Goal: Task Accomplishment & Management: Manage account settings

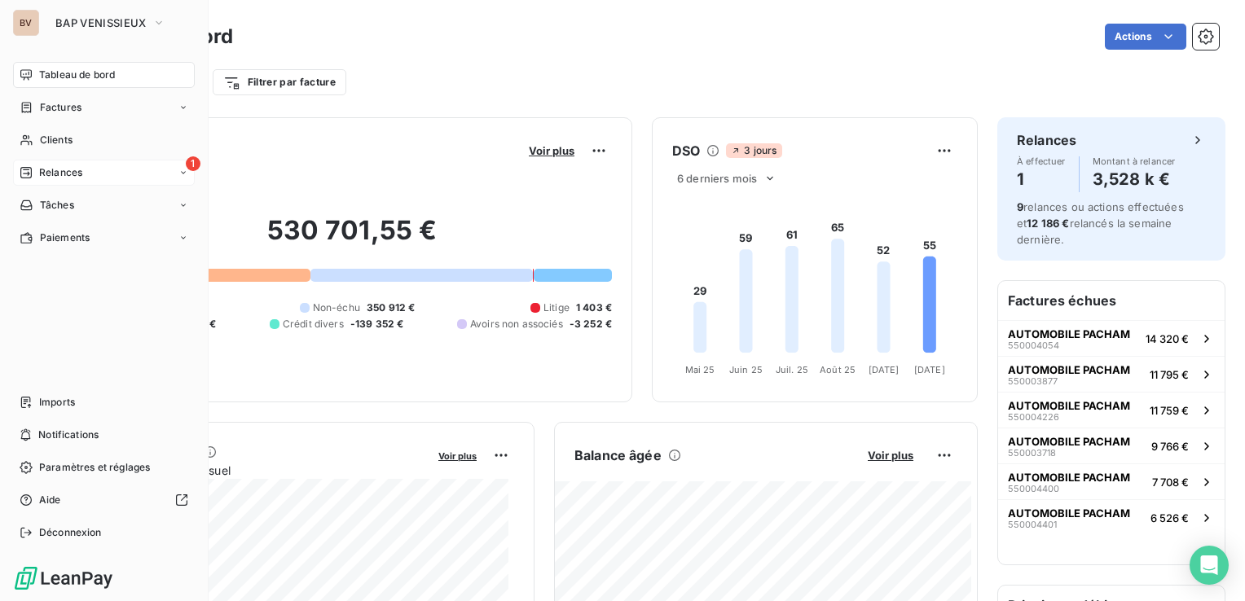
click at [61, 171] on span "Relances" at bounding box center [60, 172] width 43 height 15
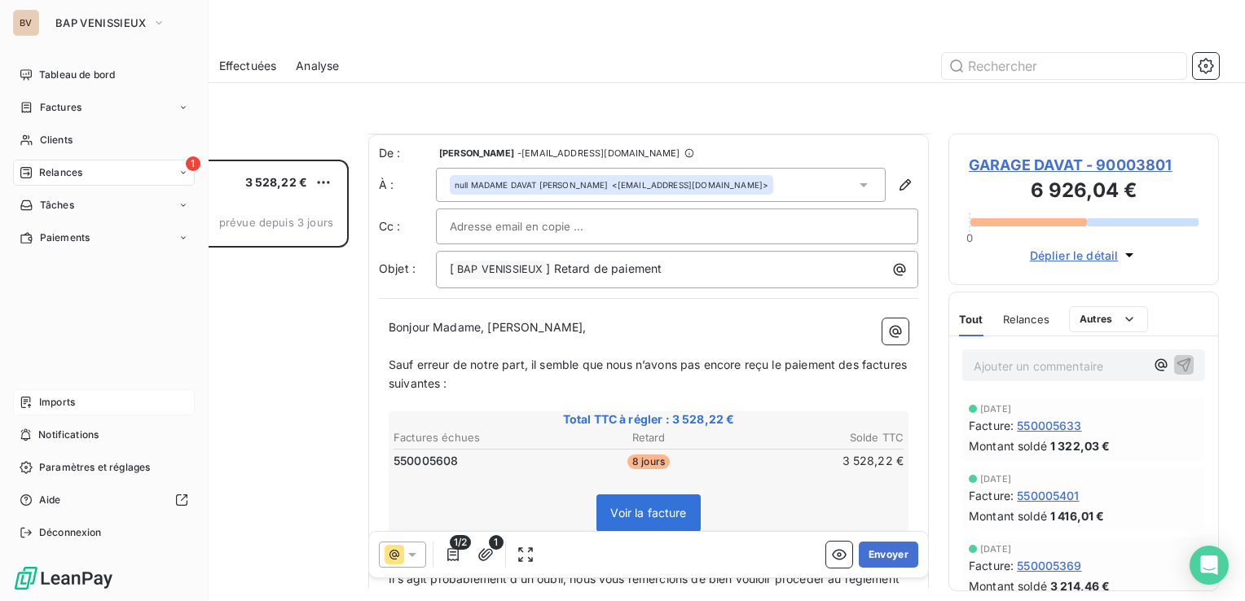
click at [61, 399] on span "Imports" at bounding box center [57, 402] width 36 height 15
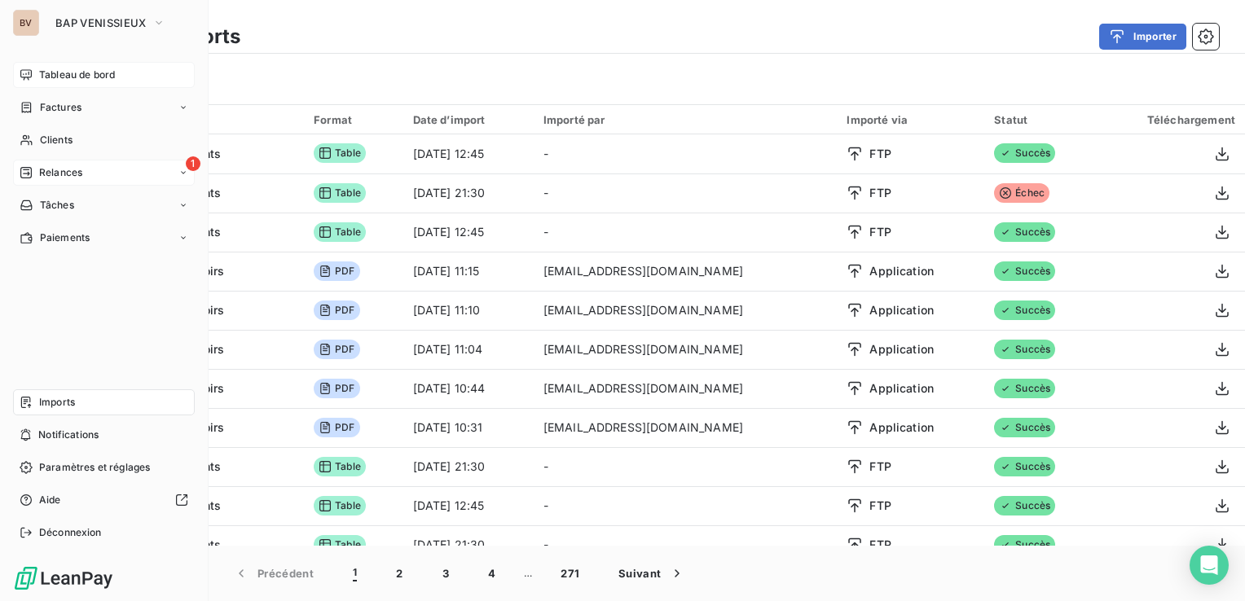
click at [67, 76] on span "Tableau de bord" at bounding box center [77, 75] width 76 height 15
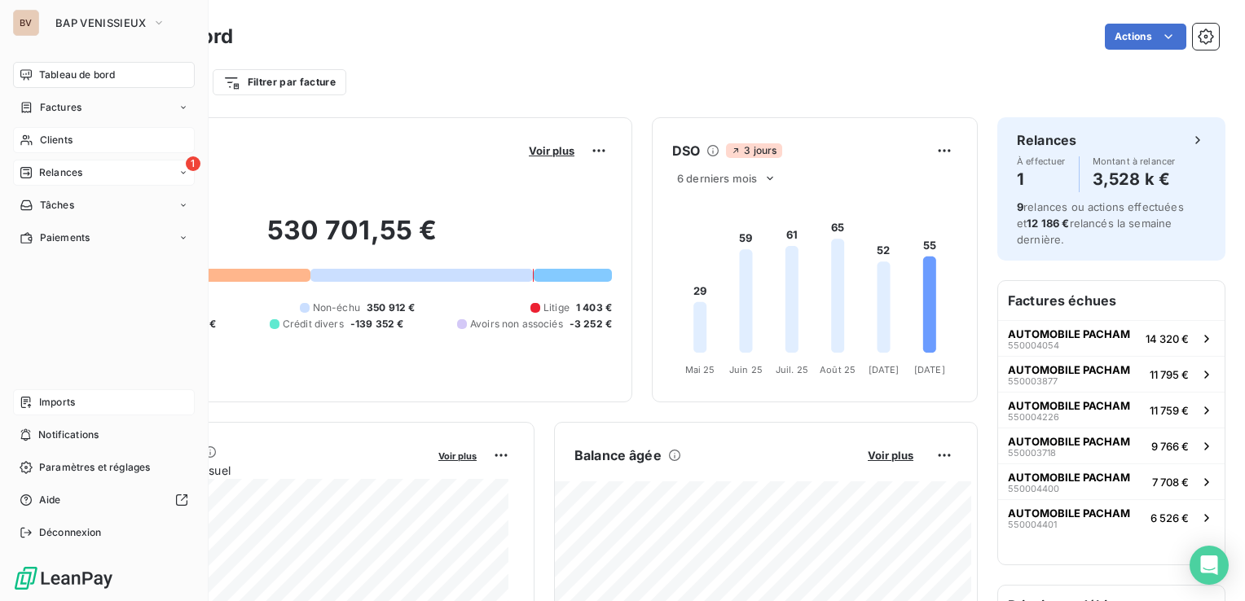
click at [93, 135] on div "Clients" at bounding box center [104, 140] width 182 height 26
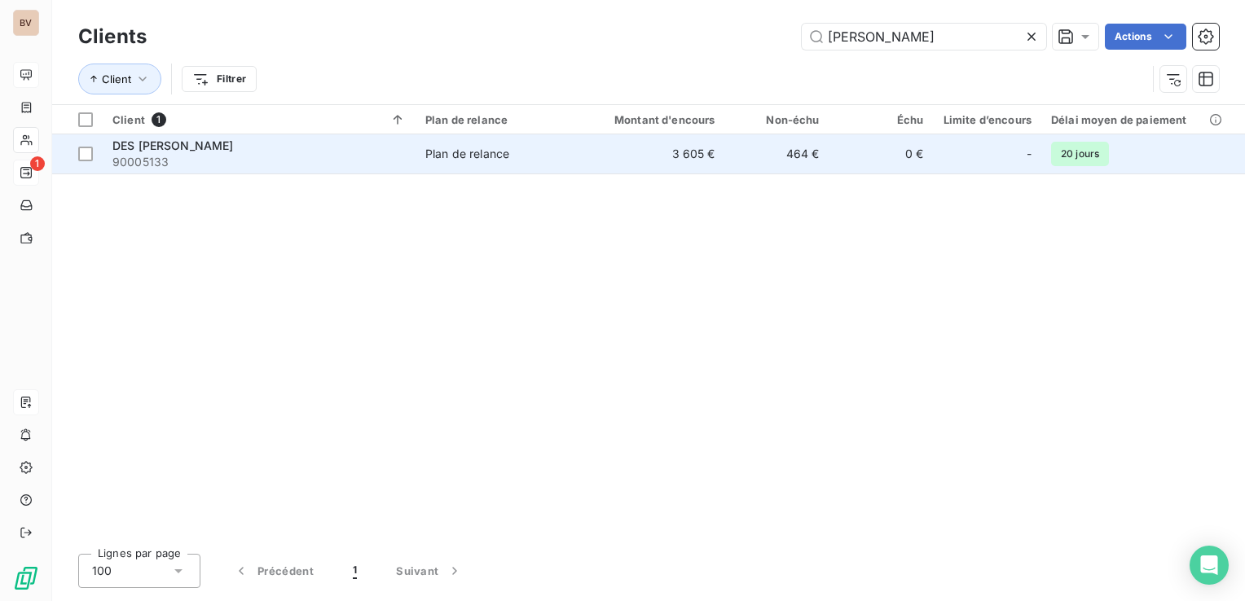
type input "badrais"
click at [148, 162] on span "90005133" at bounding box center [258, 162] width 293 height 16
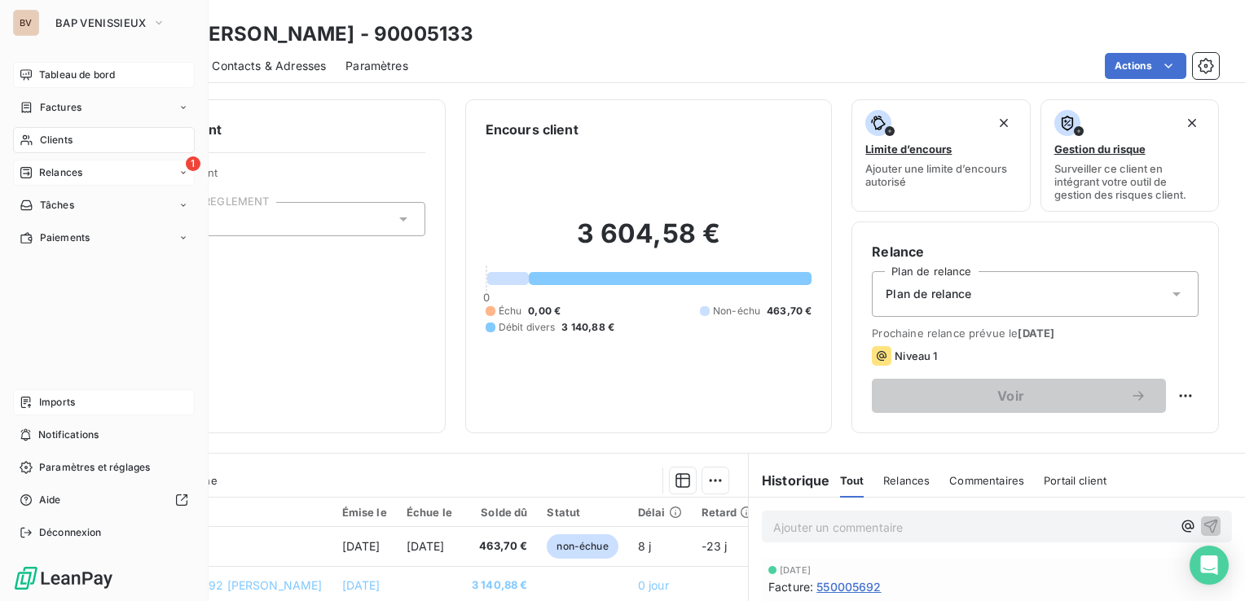
click at [56, 142] on span "Clients" at bounding box center [56, 140] width 33 height 15
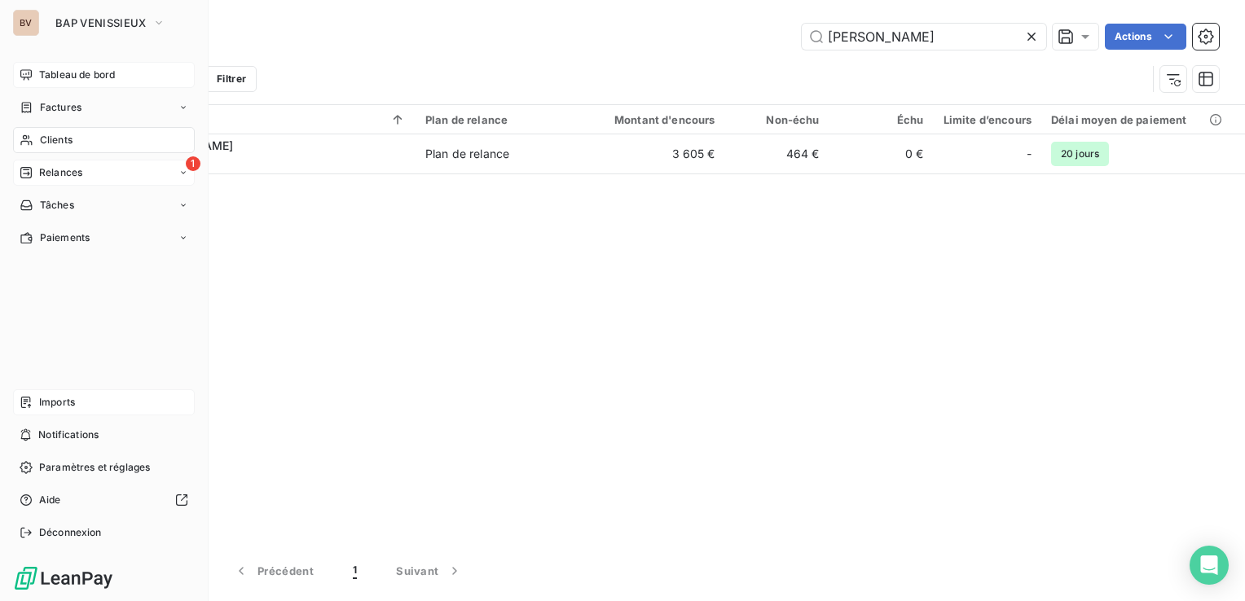
click at [67, 172] on span "Relances" at bounding box center [60, 172] width 43 height 15
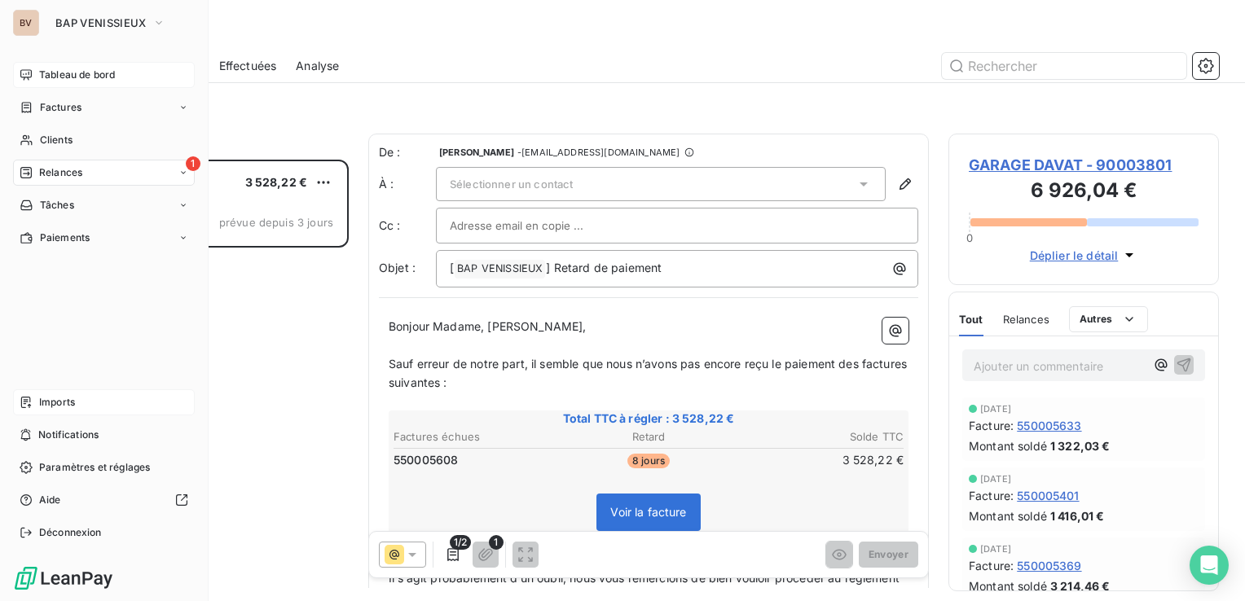
click at [77, 406] on div "Imports" at bounding box center [104, 402] width 182 height 26
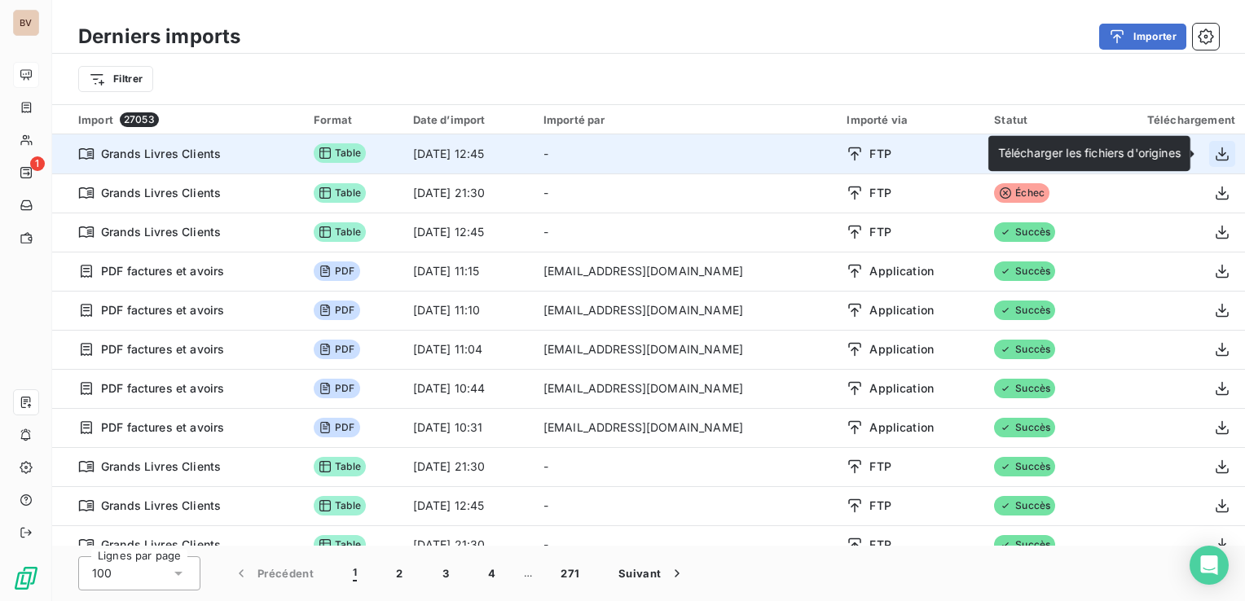
click at [1216, 153] on icon "button" at bounding box center [1222, 154] width 16 height 16
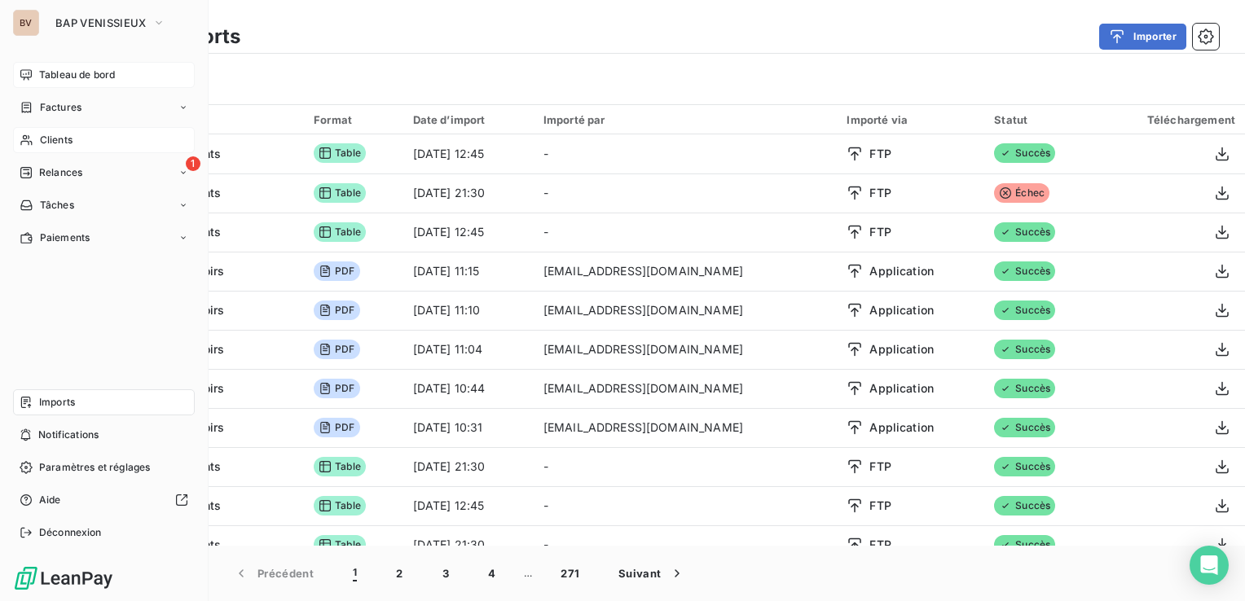
click at [69, 145] on span "Clients" at bounding box center [56, 140] width 33 height 15
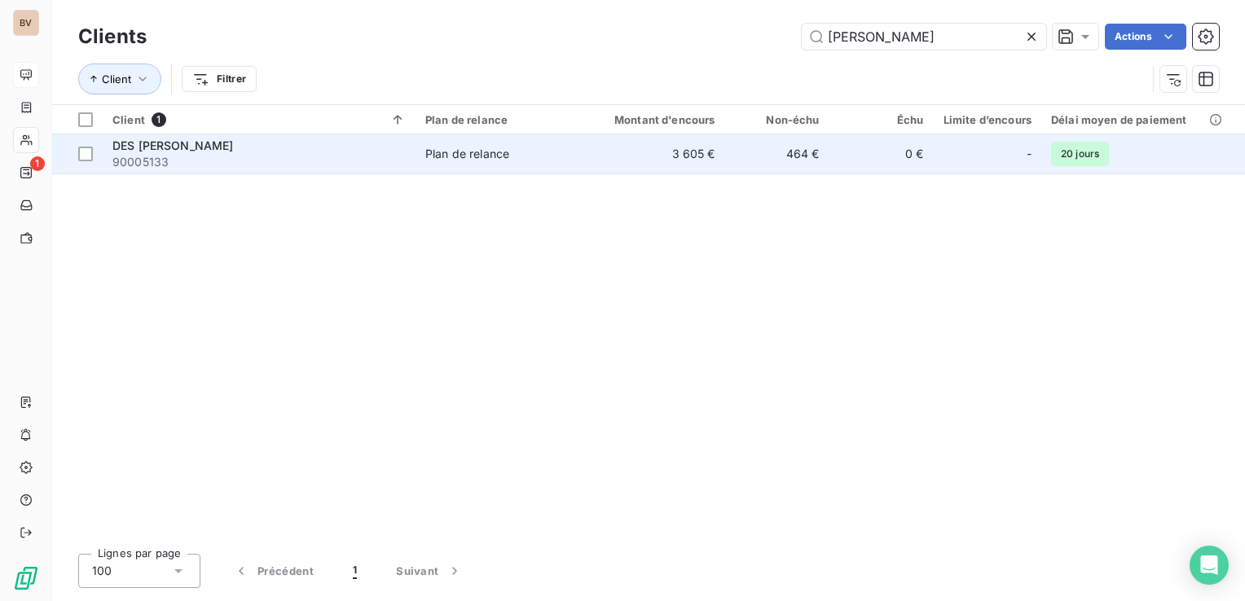
click at [150, 151] on span "DES BADRAIS" at bounding box center [172, 146] width 121 height 14
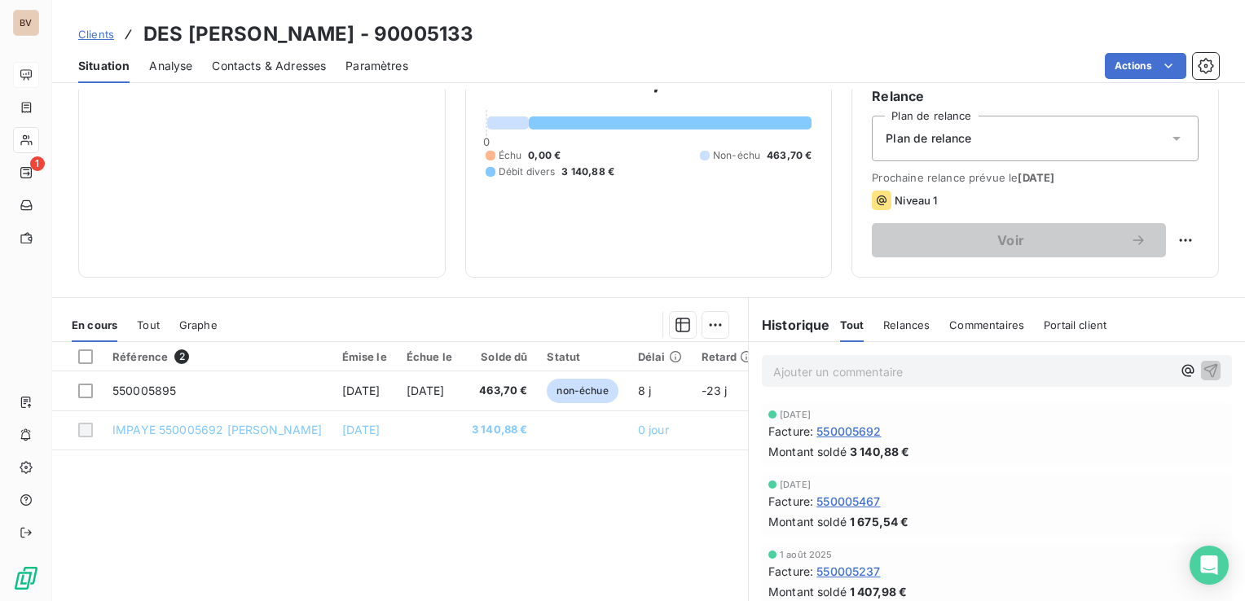
scroll to position [163, 0]
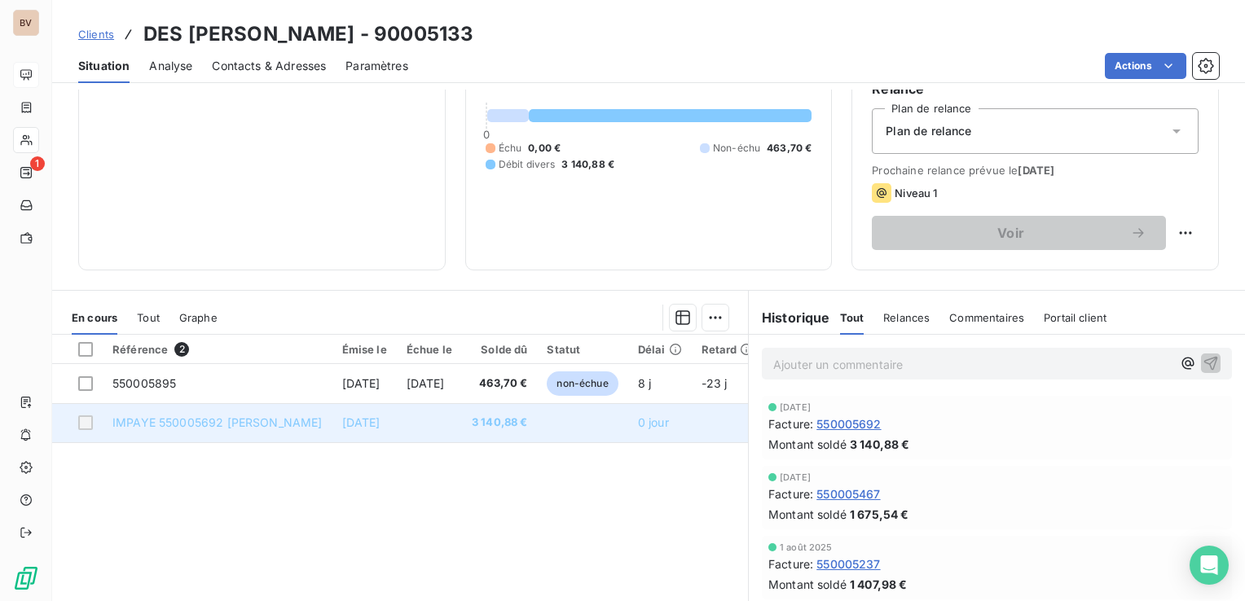
click at [90, 421] on div at bounding box center [85, 423] width 15 height 15
drag, startPoint x: 139, startPoint y: 420, endPoint x: 143, endPoint y: 433, distance: 13.7
click at [139, 422] on span "IMPAYE 550005692 BADRAIS" at bounding box center [217, 423] width 210 height 14
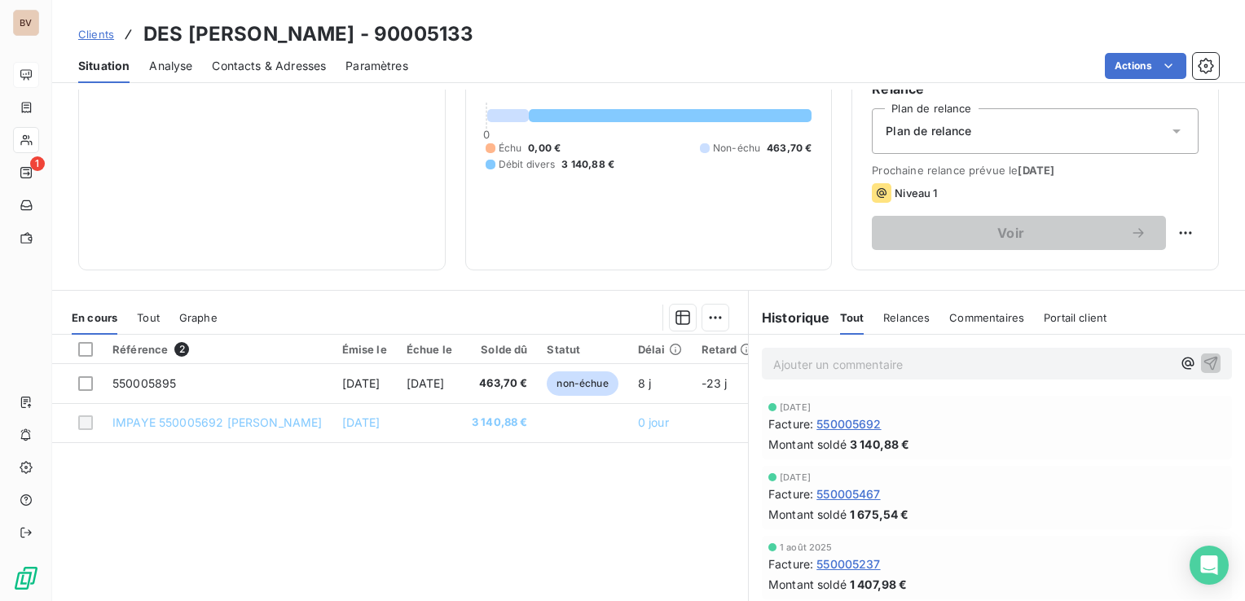
scroll to position [81, 0]
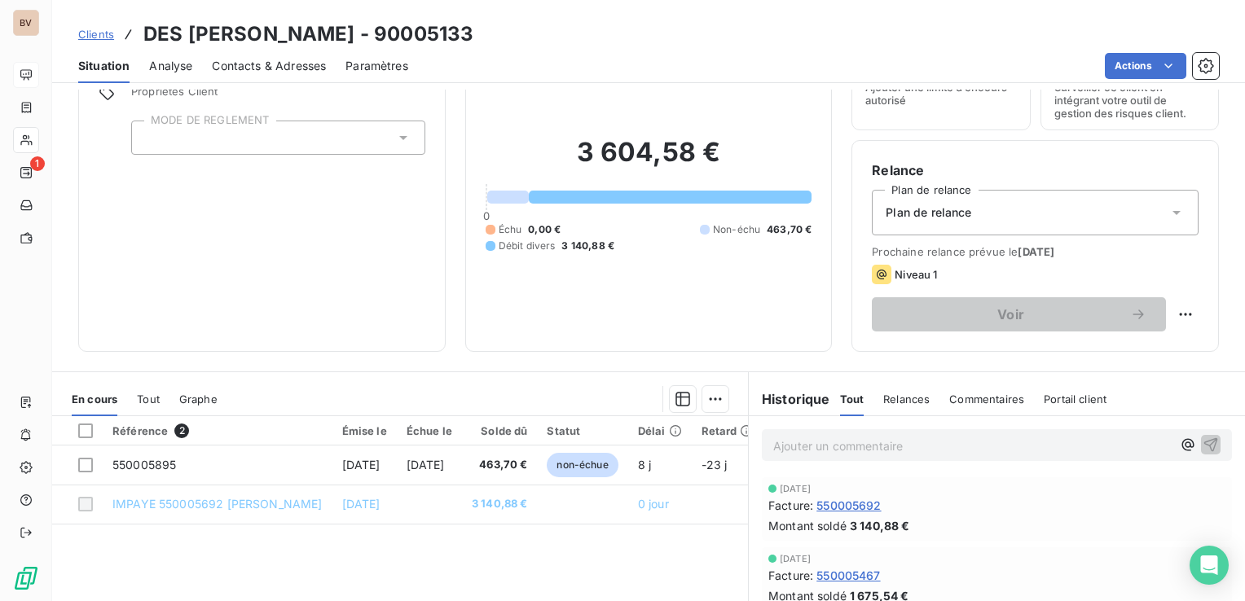
click at [301, 240] on html "BV 1 Clients DES BADRAIS - 90005133 Situation Analyse Contacts & Adresses Param…" at bounding box center [622, 300] width 1245 height 601
click at [404, 132] on icon at bounding box center [403, 138] width 16 height 16
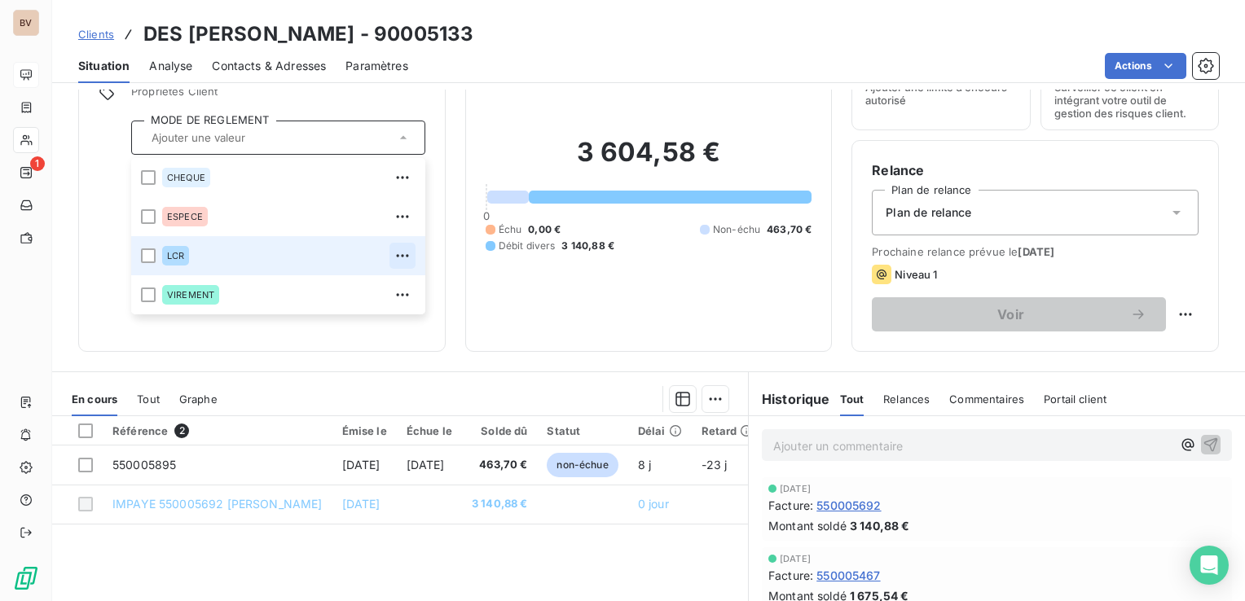
click at [394, 253] on icon "button" at bounding box center [402, 256] width 16 height 16
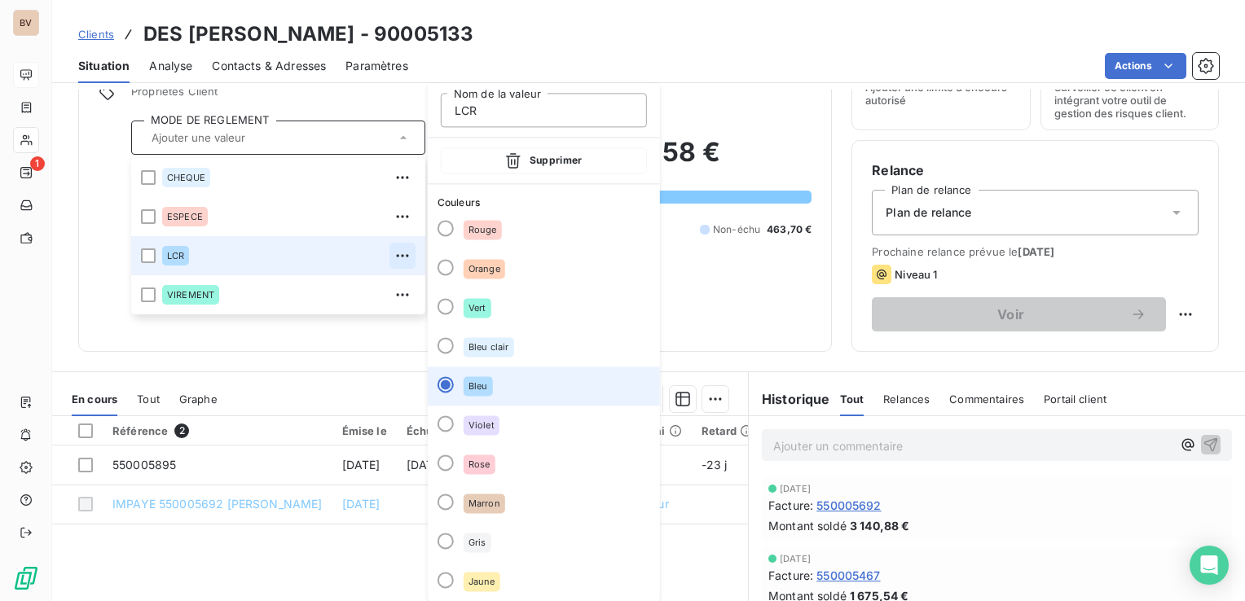
click at [475, 385] on span "Bleu" at bounding box center [478, 386] width 20 height 10
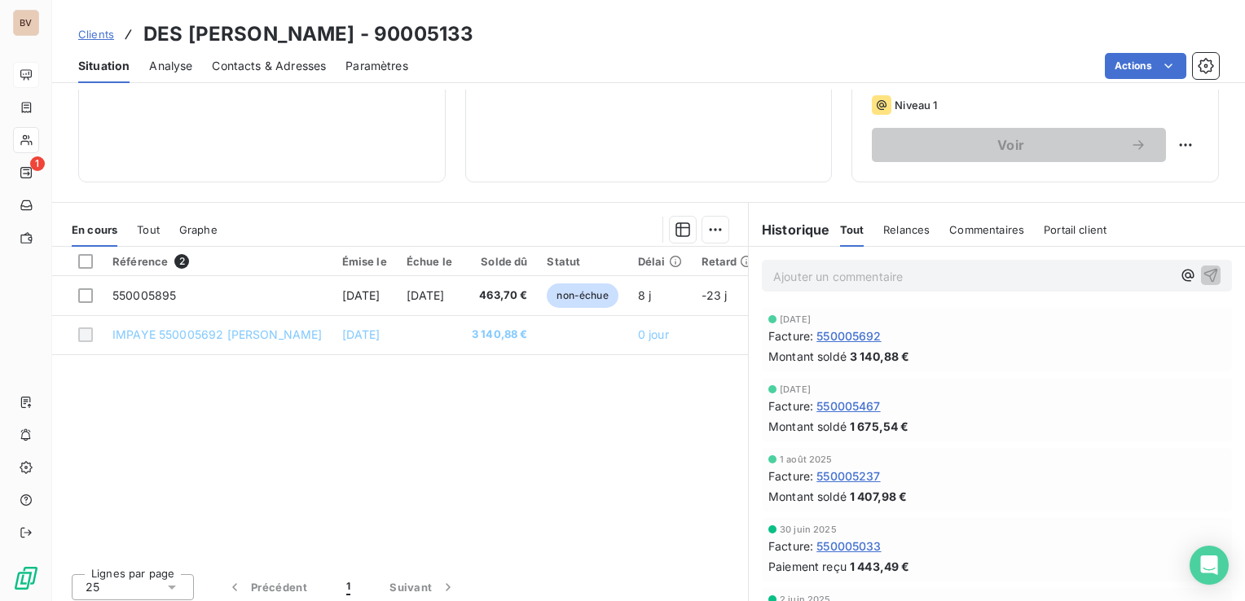
scroll to position [257, 0]
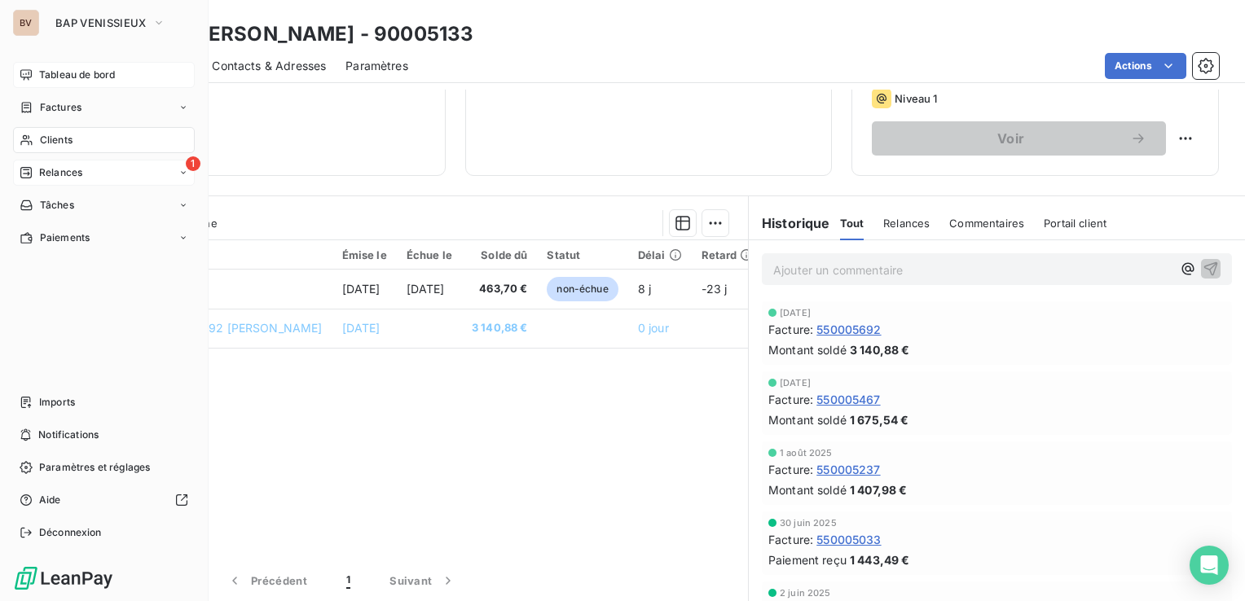
click at [42, 172] on span "Relances" at bounding box center [60, 172] width 43 height 15
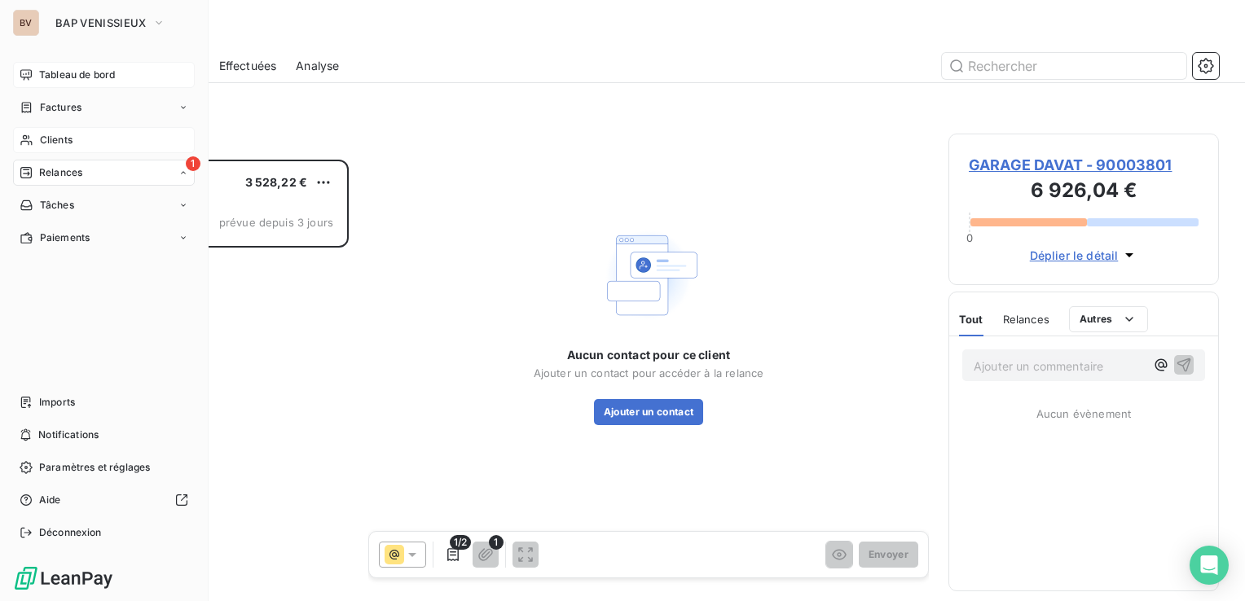
scroll to position [429, 257]
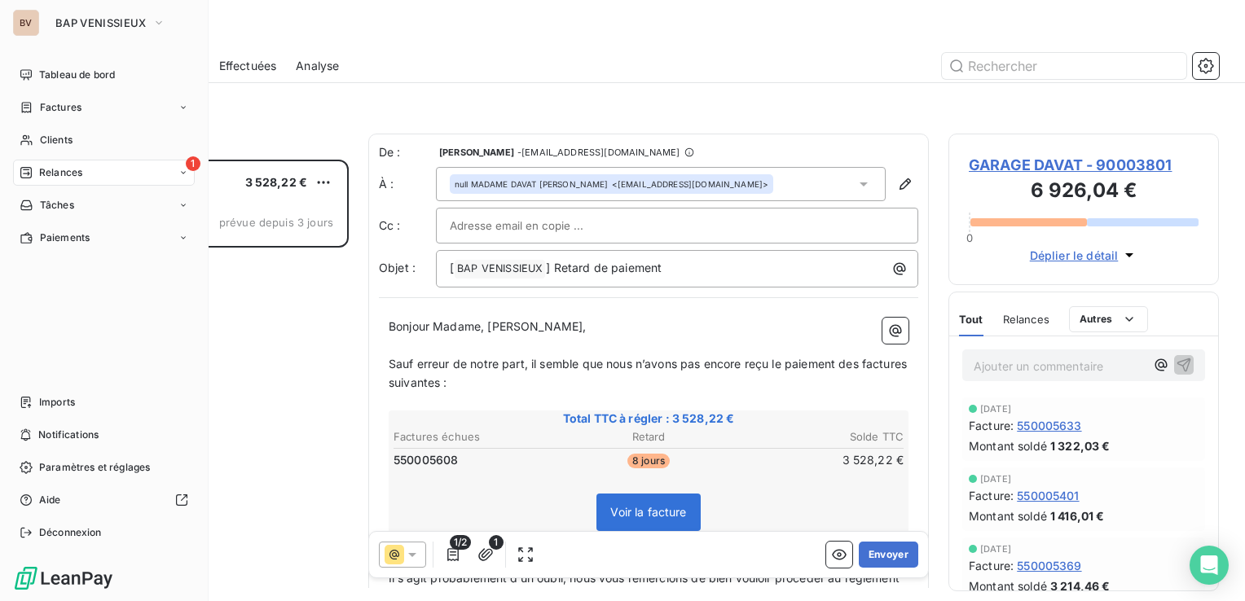
click at [79, 174] on span "Relances" at bounding box center [60, 172] width 43 height 15
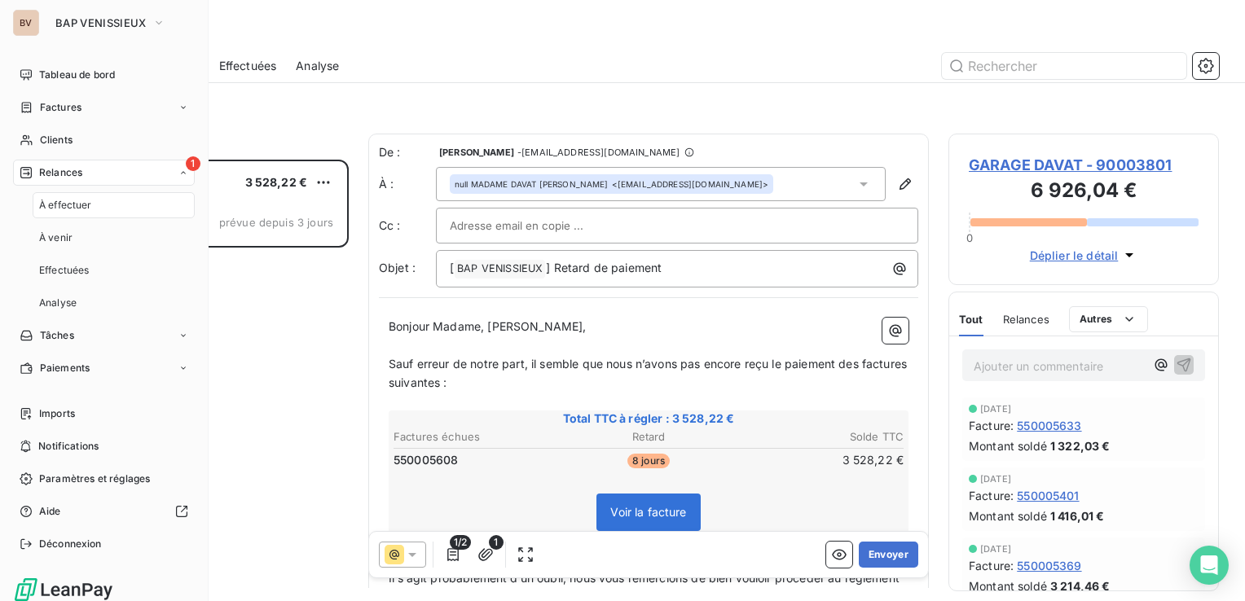
click at [81, 207] on span "À effectuer" at bounding box center [65, 205] width 53 height 15
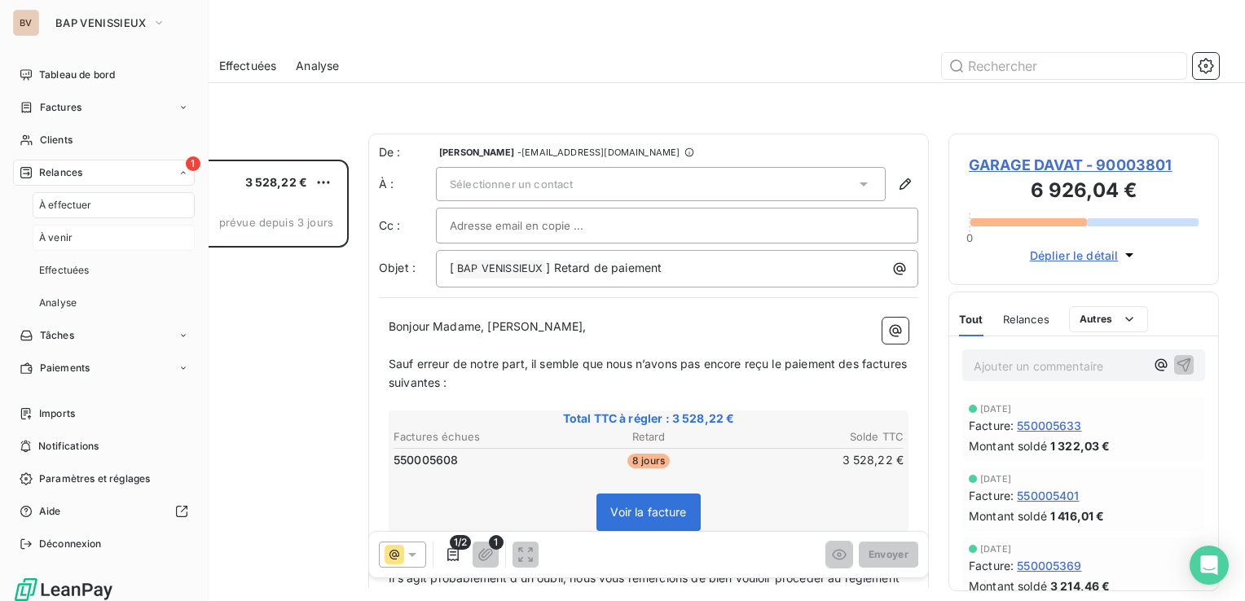
click at [75, 240] on div "À venir" at bounding box center [114, 238] width 162 height 26
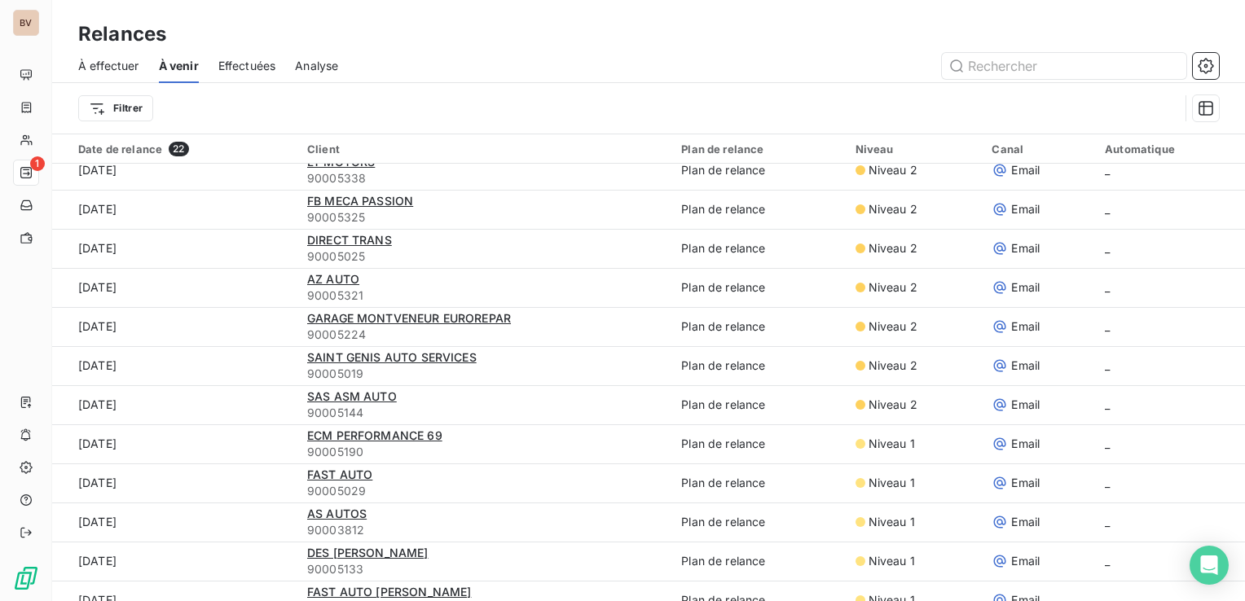
scroll to position [407, 0]
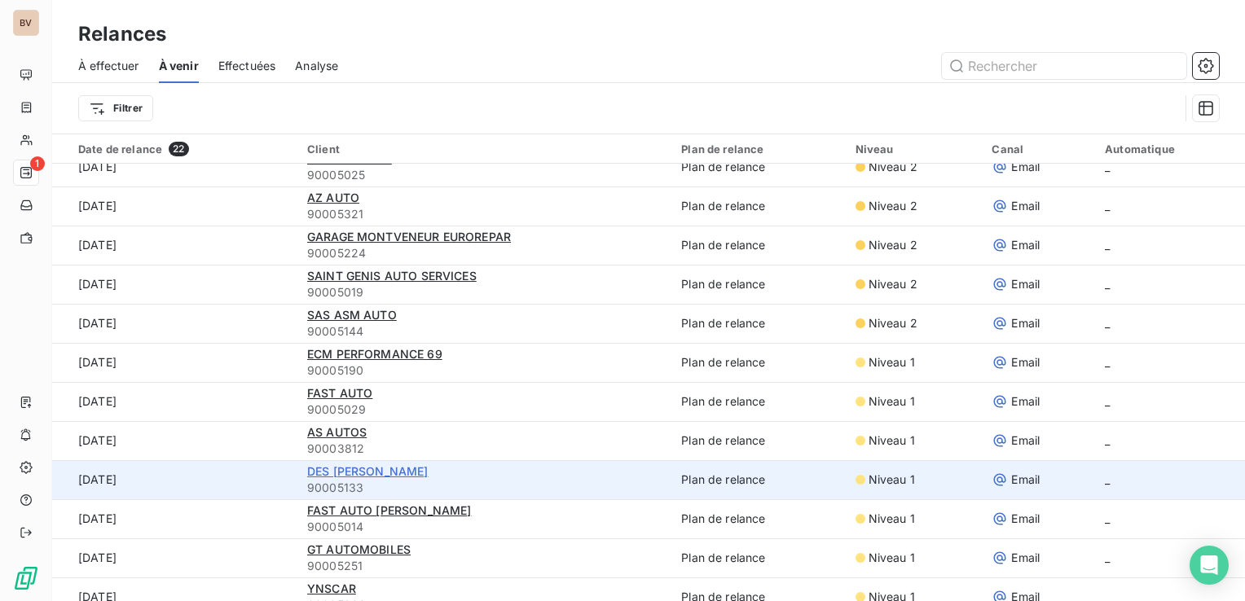
click at [358, 474] on span "DES BADRAIS" at bounding box center [367, 471] width 121 height 14
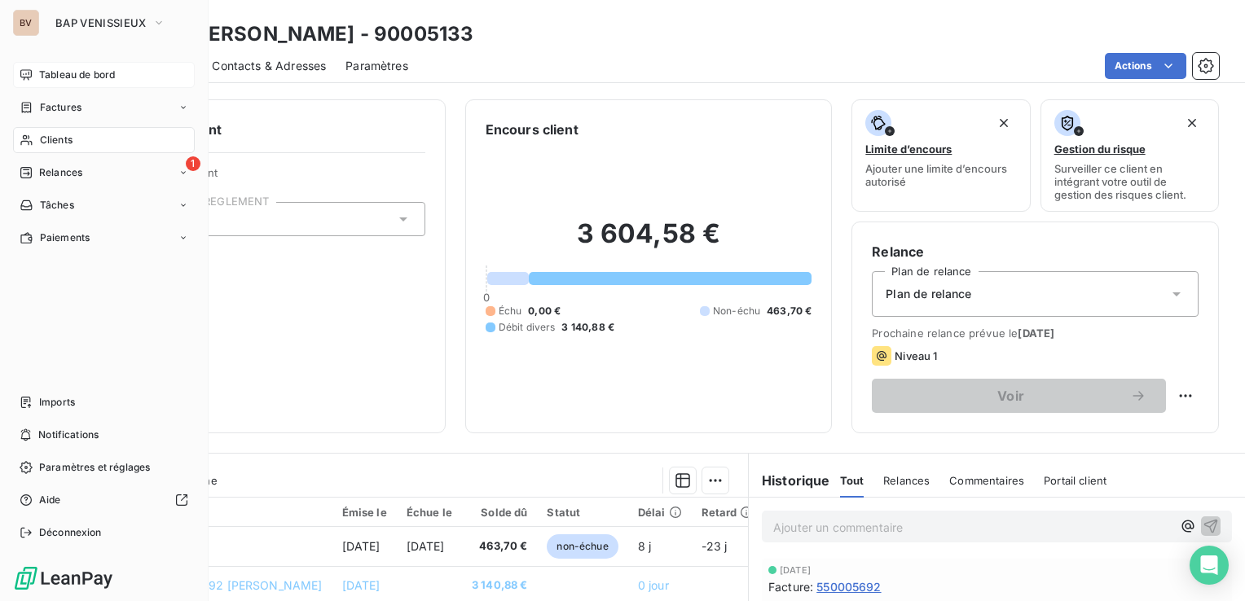
click at [48, 73] on span "Tableau de bord" at bounding box center [77, 75] width 76 height 15
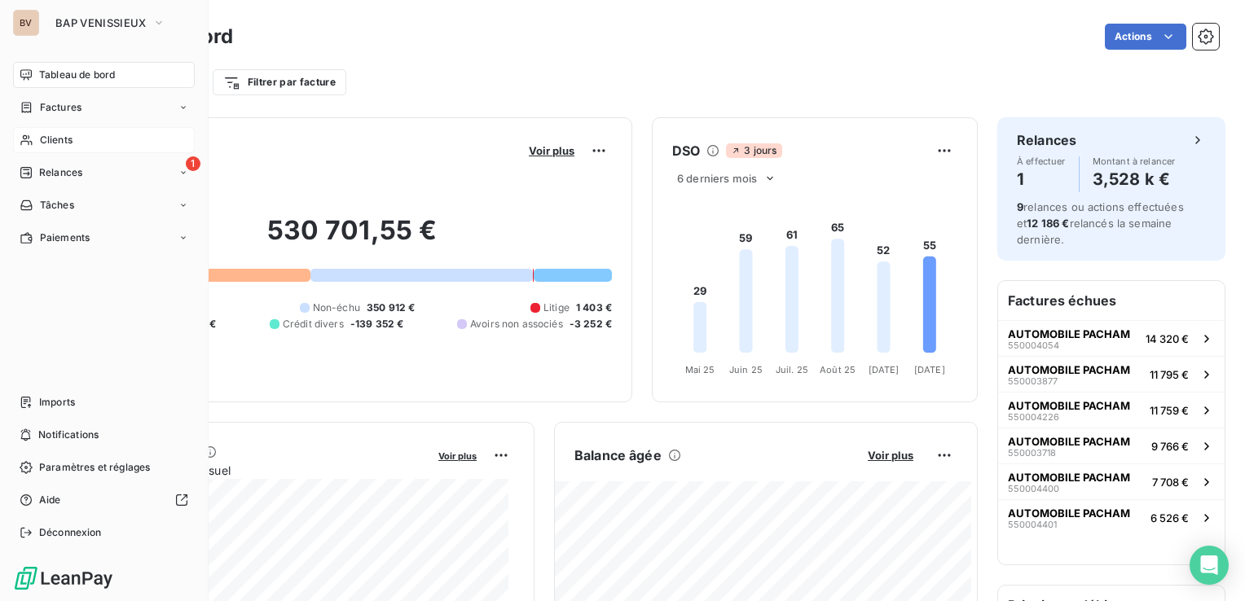
click at [42, 138] on span "Clients" at bounding box center [56, 140] width 33 height 15
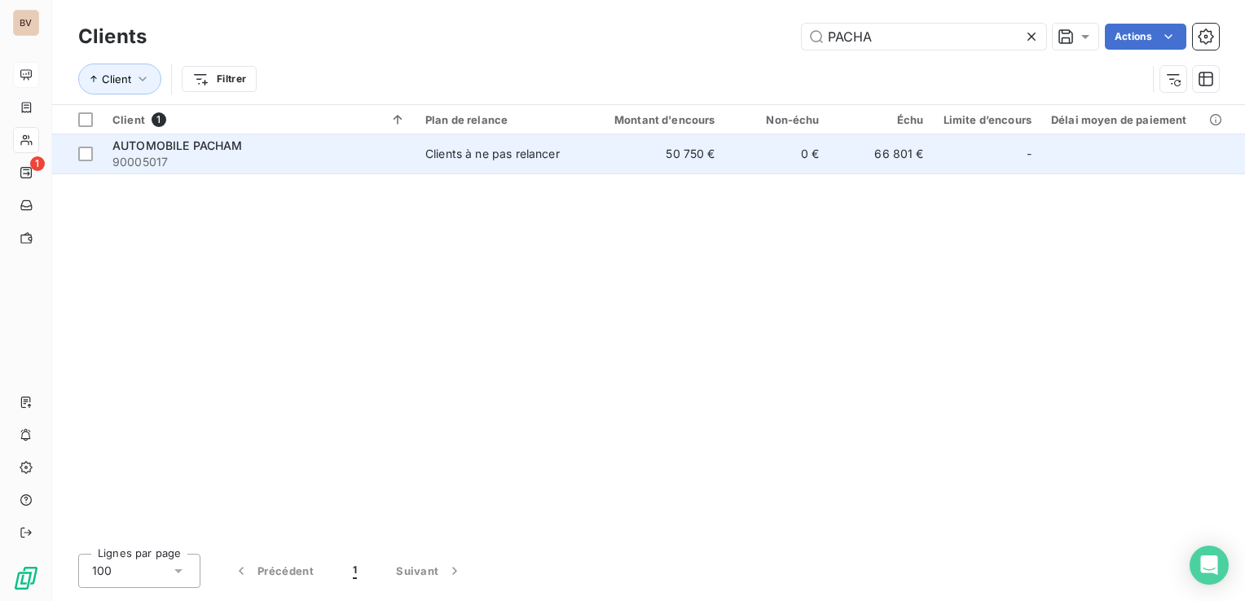
type input "PACHA"
click at [894, 159] on td "66 801 €" at bounding box center [881, 153] width 104 height 39
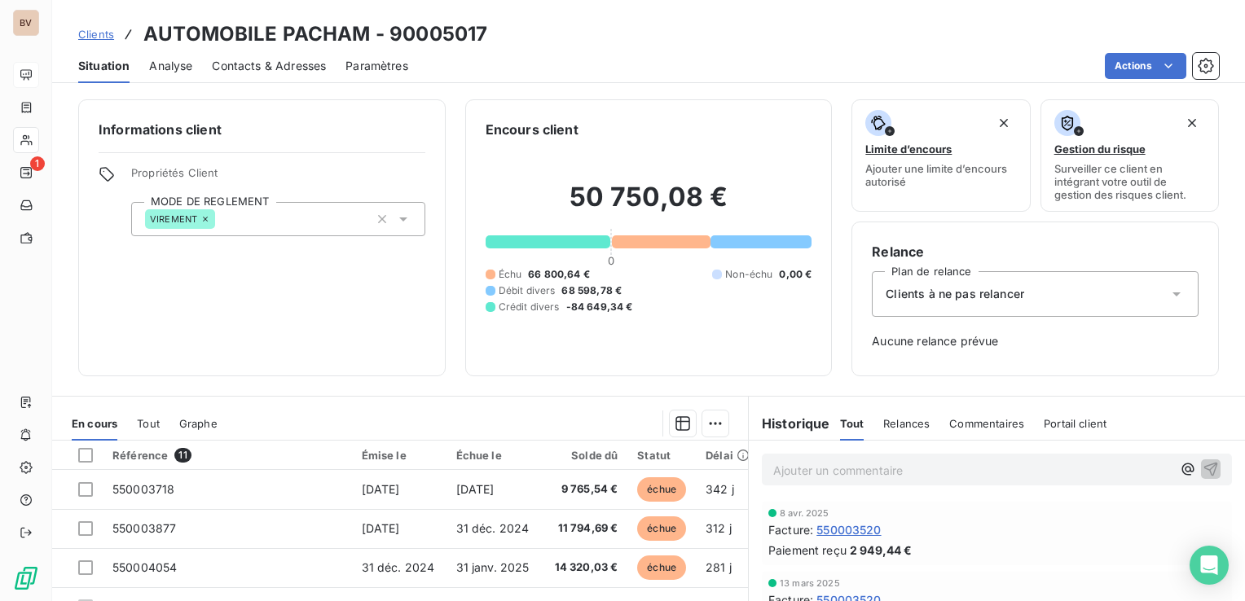
click at [385, 67] on span "Paramètres" at bounding box center [376, 66] width 63 height 16
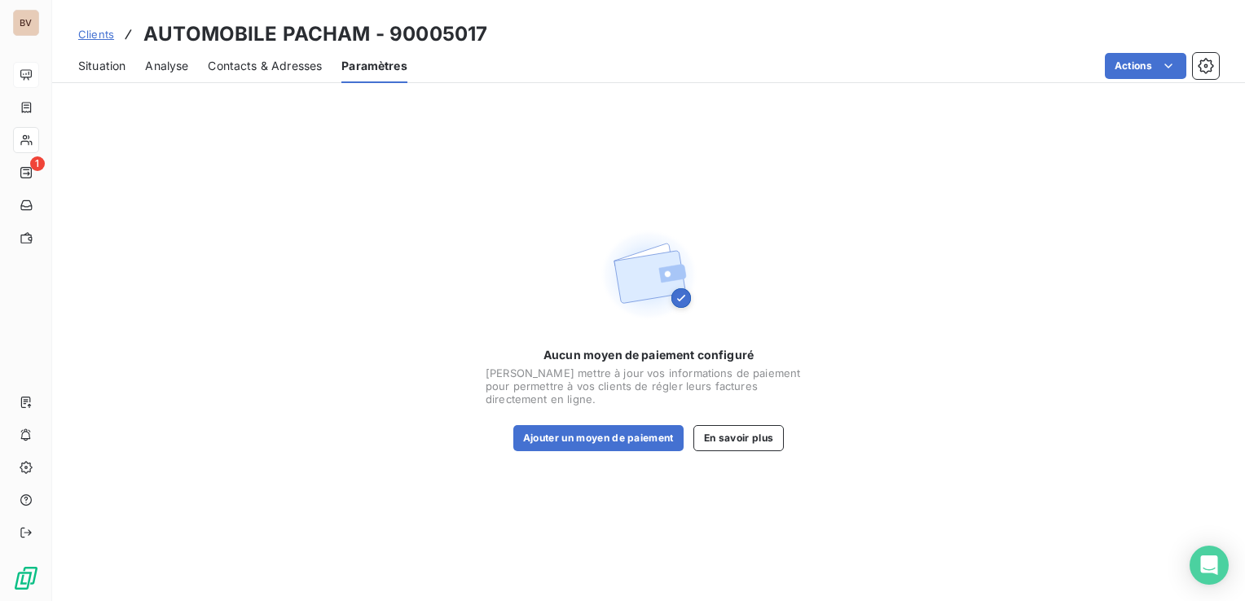
click at [121, 67] on span "Situation" at bounding box center [101, 66] width 47 height 16
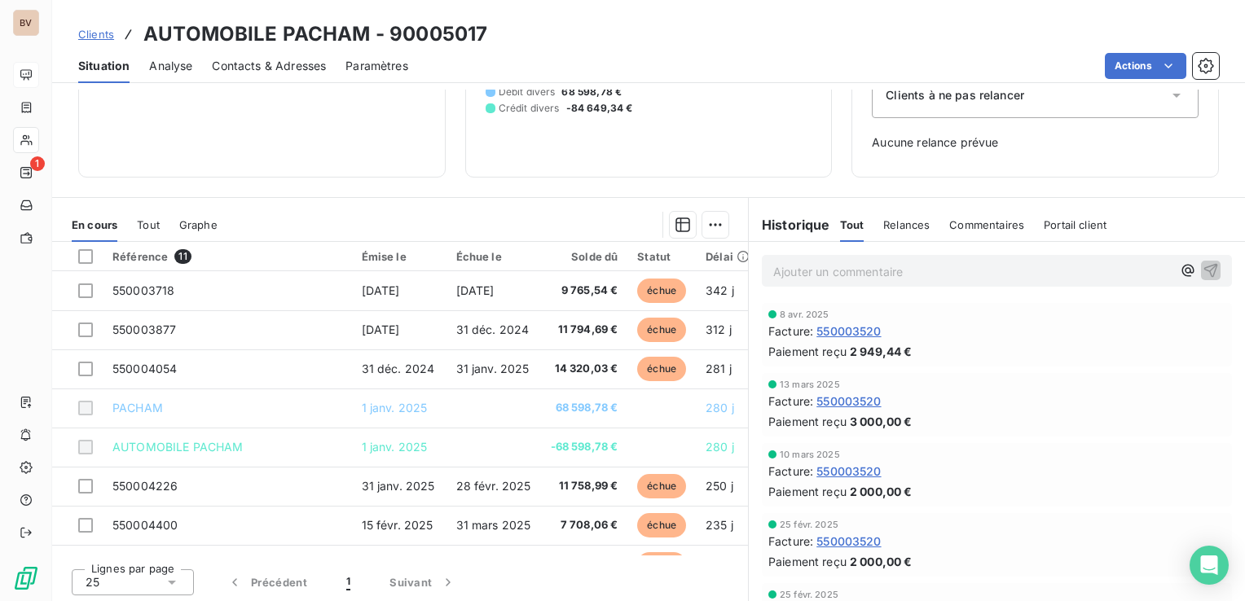
scroll to position [200, 0]
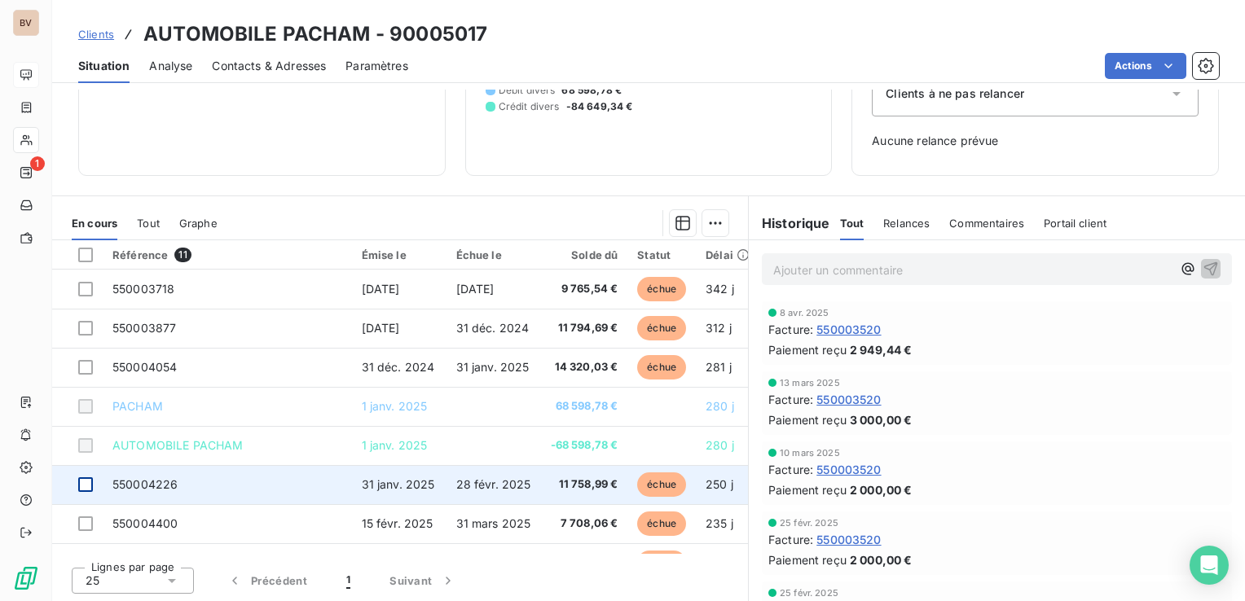
click at [86, 483] on div at bounding box center [85, 484] width 15 height 15
click at [88, 483] on icon at bounding box center [86, 485] width 10 height 10
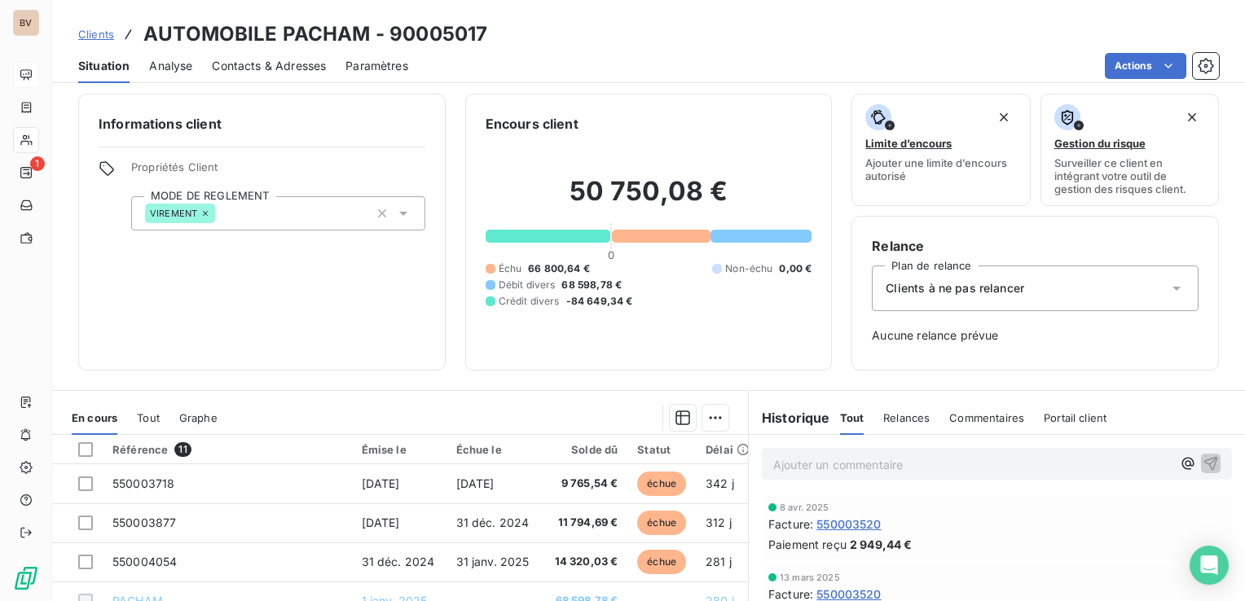
scroll to position [0, 0]
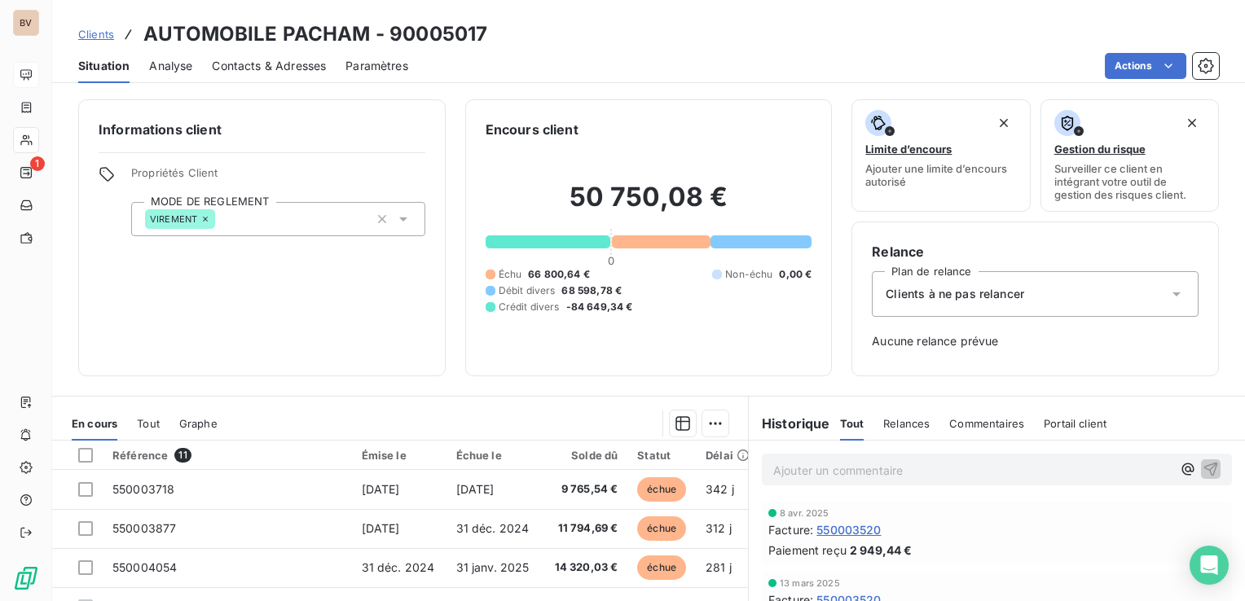
click at [1168, 300] on icon at bounding box center [1176, 294] width 16 height 16
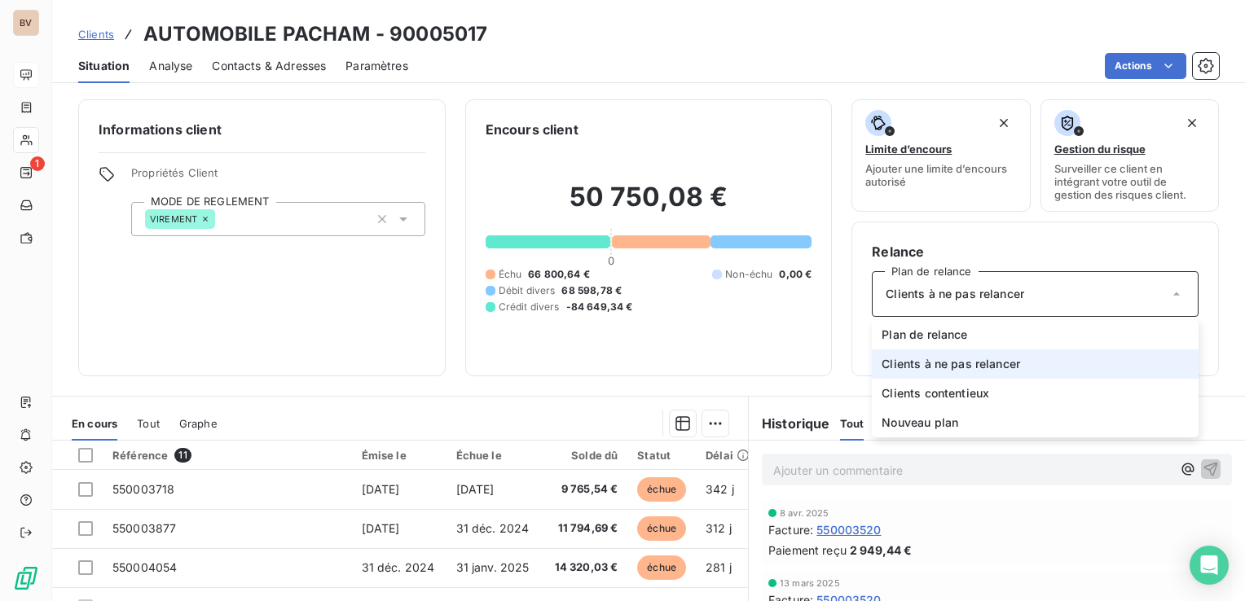
click at [1168, 300] on icon at bounding box center [1176, 294] width 16 height 16
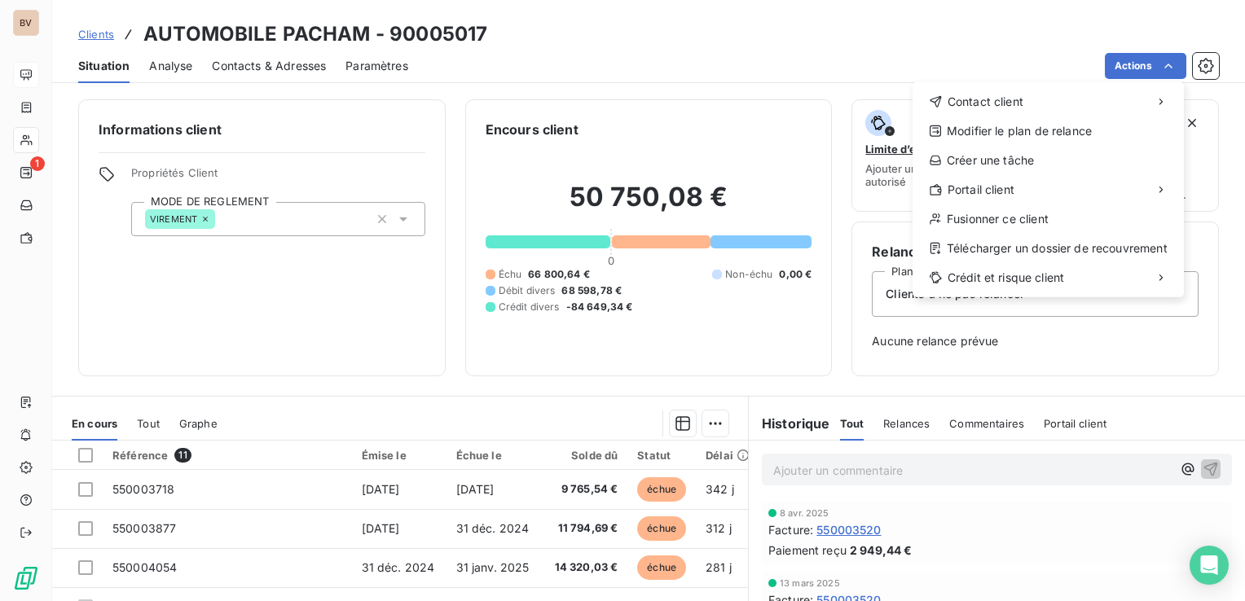
click at [776, 26] on html "BV 1 Clients AUTOMOBILE PACHAM - 90005017 Situation Analyse Contacts & Adresses…" at bounding box center [622, 300] width 1245 height 601
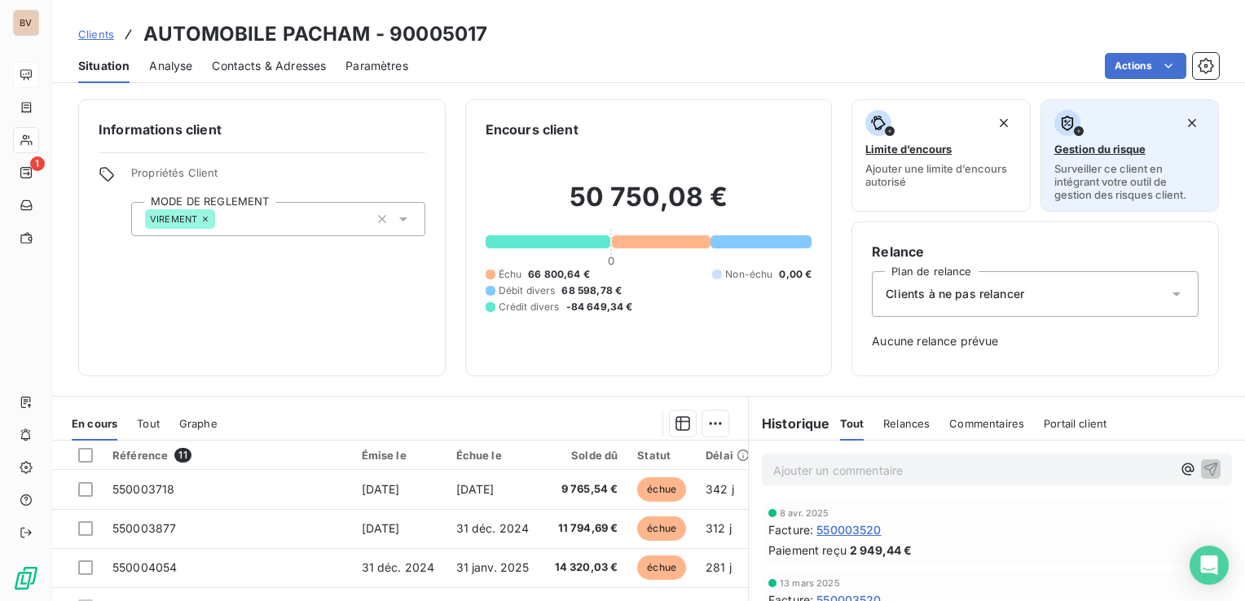
click at [1054, 148] on span "Gestion du risque" at bounding box center [1099, 149] width 91 height 13
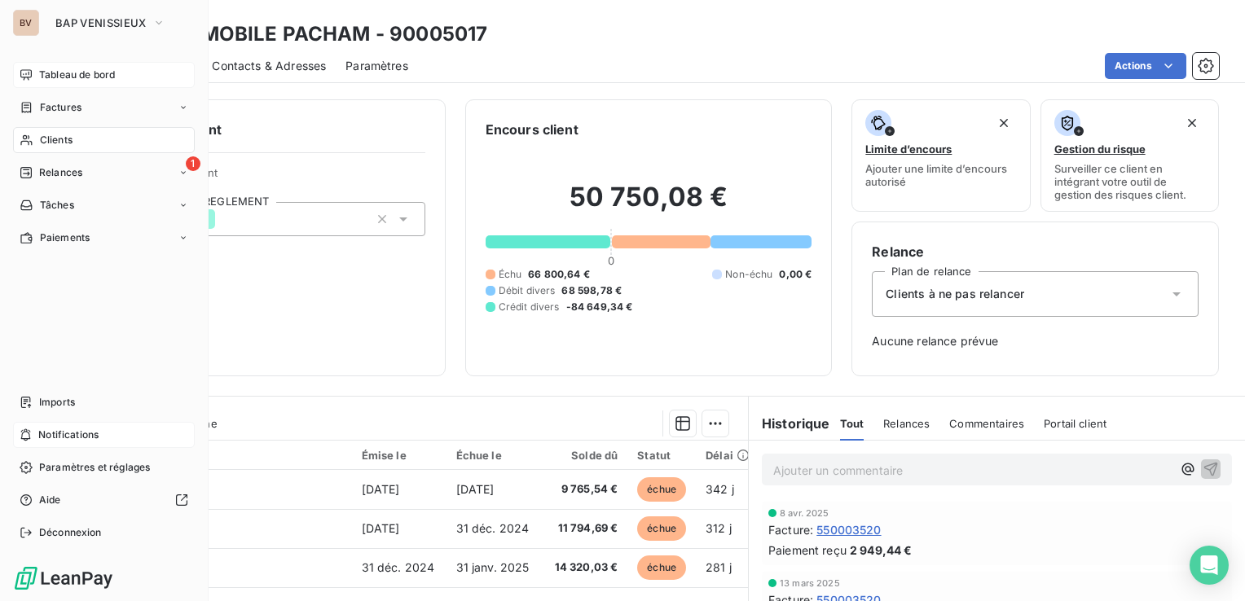
click at [88, 435] on span "Notifications" at bounding box center [68, 435] width 60 height 15
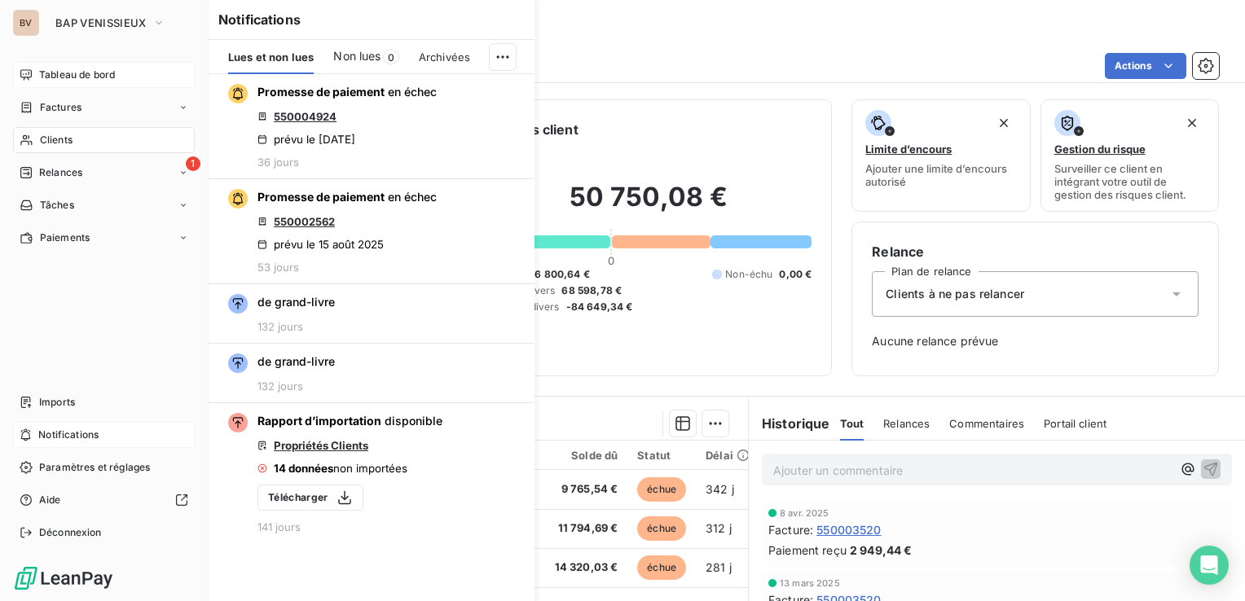
click at [44, 430] on span "Notifications" at bounding box center [68, 435] width 60 height 15
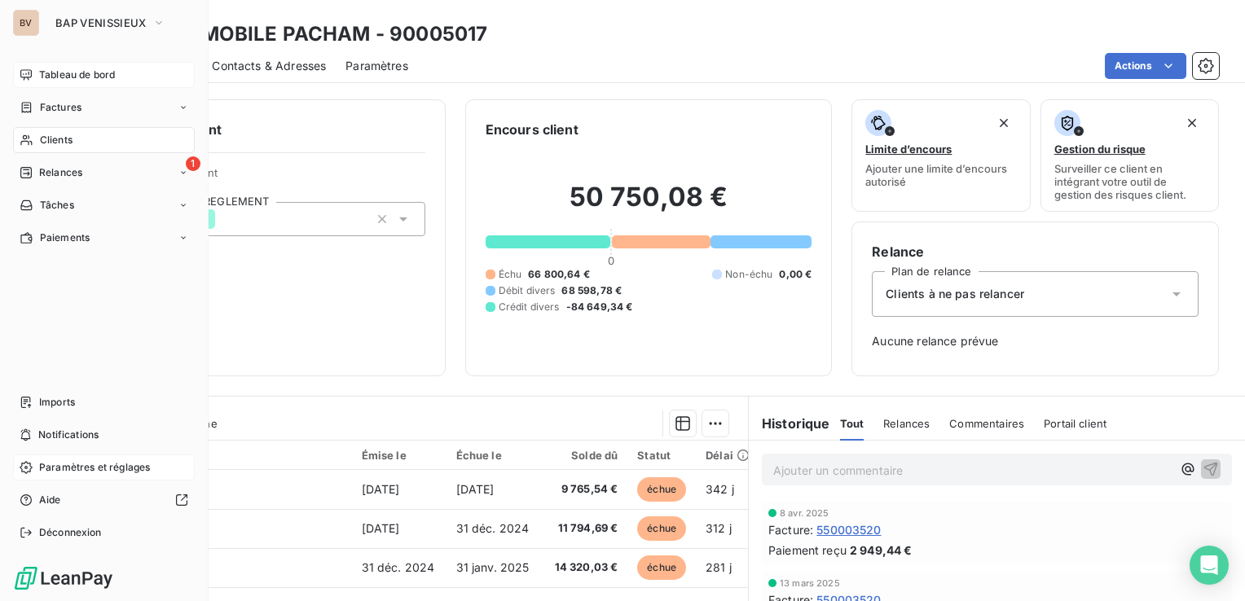
click at [112, 464] on span "Paramètres et réglages" at bounding box center [94, 467] width 111 height 15
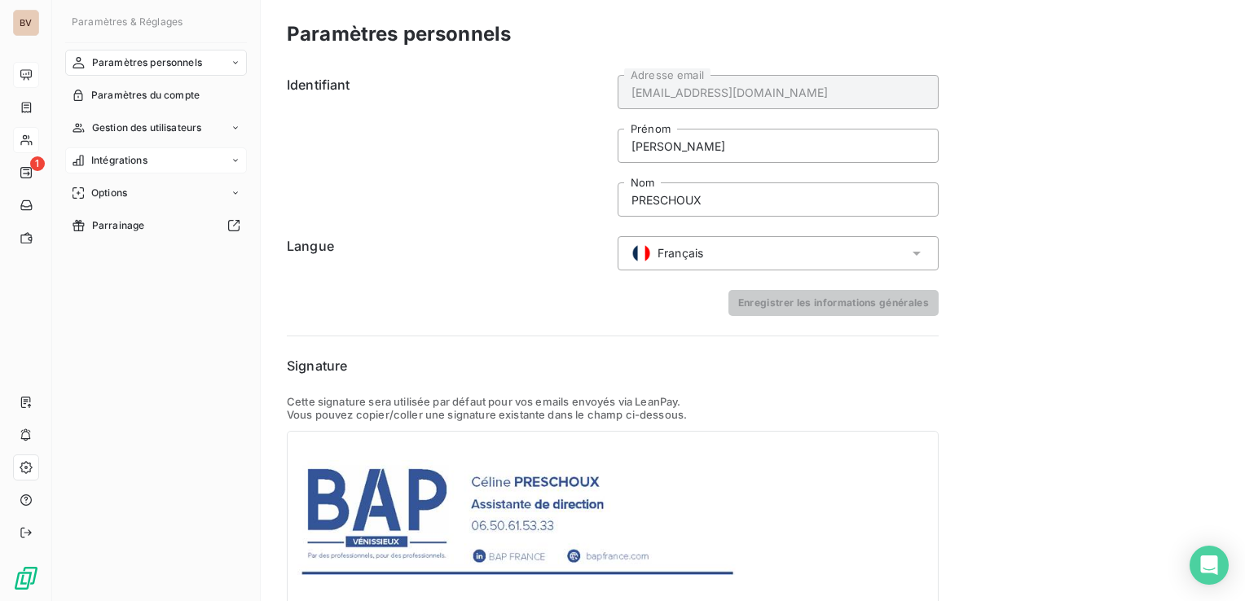
click at [236, 159] on icon at bounding box center [236, 161] width 10 height 10
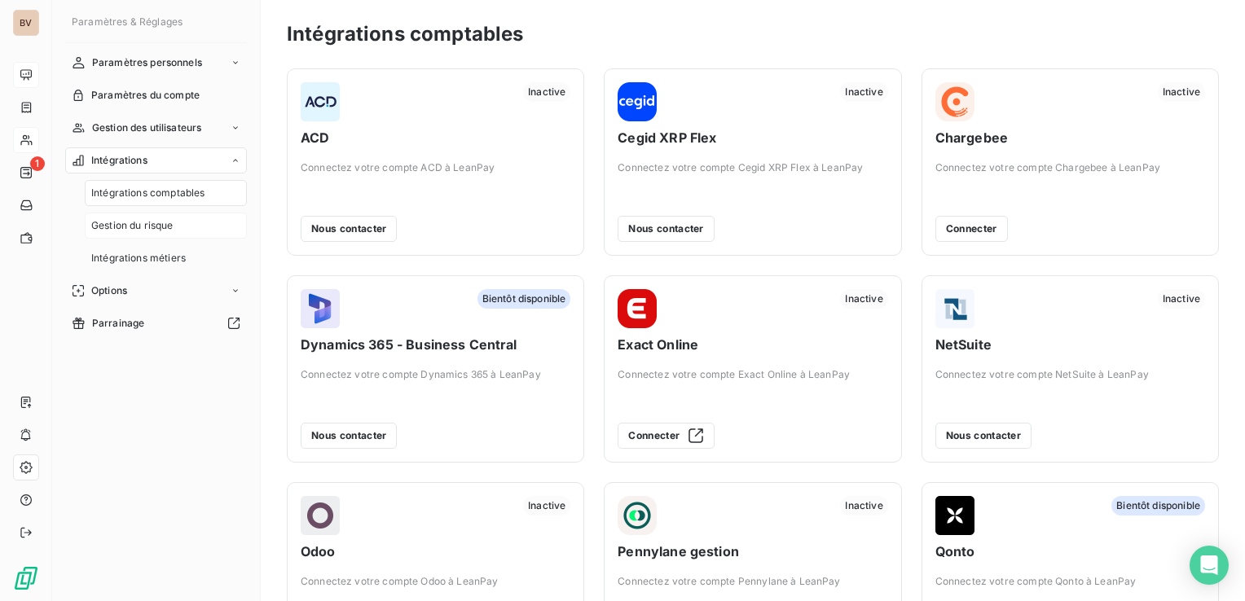
click at [170, 226] on span "Gestion du risque" at bounding box center [132, 225] width 82 height 15
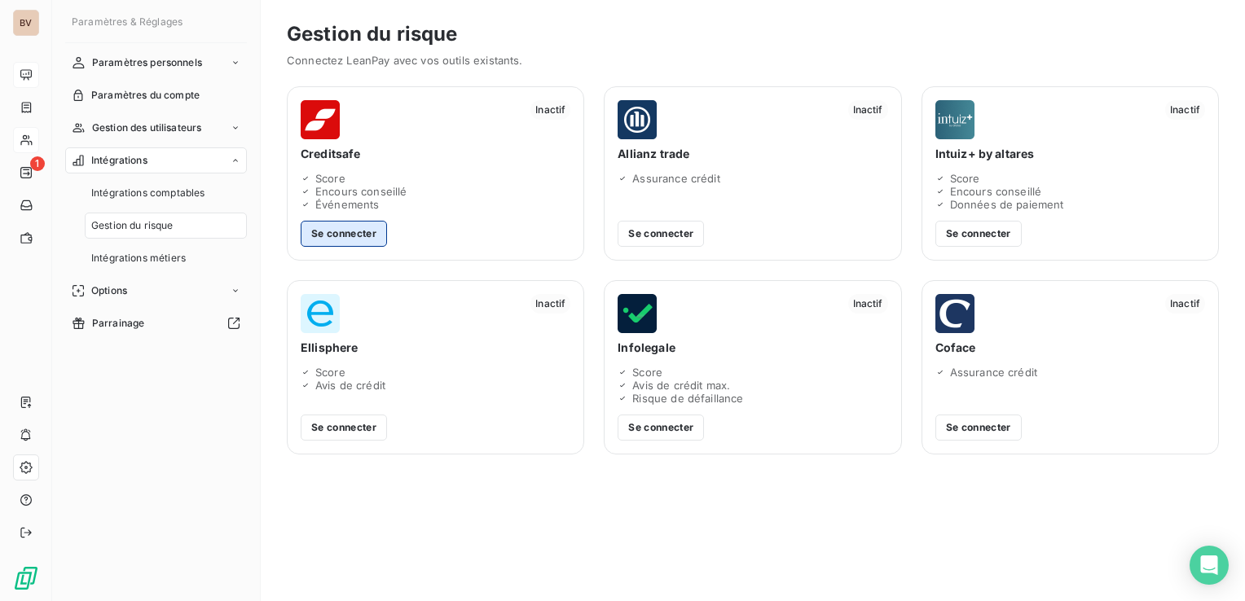
click at [345, 230] on button "Se connecter" at bounding box center [344, 234] width 86 height 26
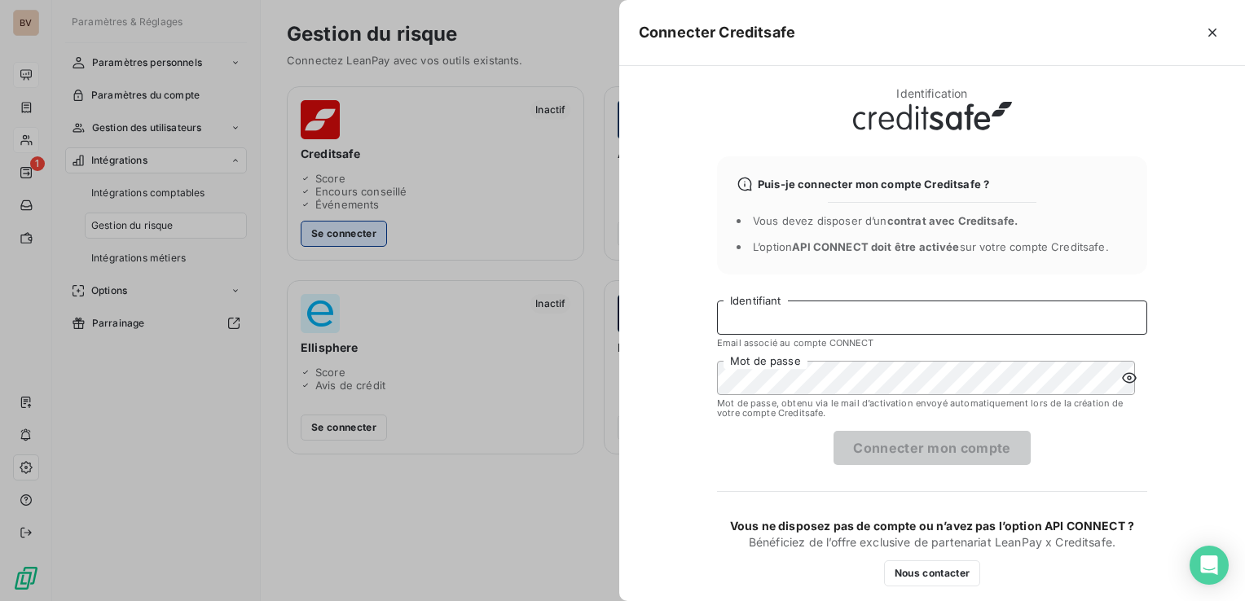
type input "[EMAIL_ADDRESS][DOMAIN_NAME]"
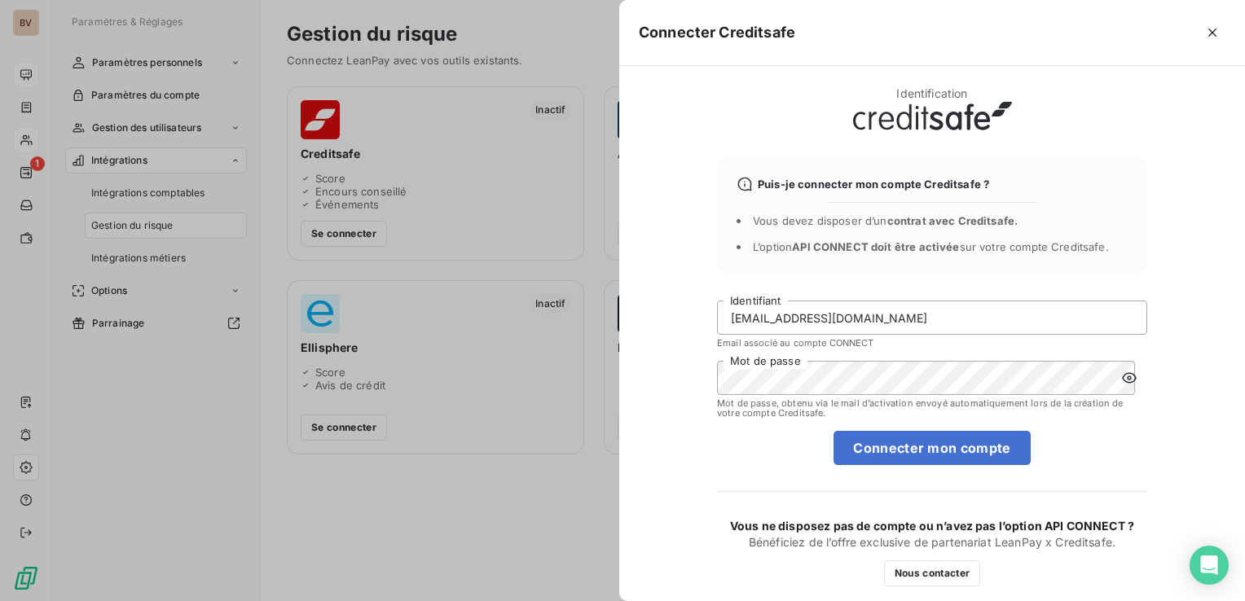
click at [1121, 372] on icon at bounding box center [1129, 378] width 16 height 16
click at [926, 446] on button "Connecter mon compte" at bounding box center [931, 448] width 196 height 34
click at [1215, 34] on icon "button" at bounding box center [1212, 32] width 16 height 16
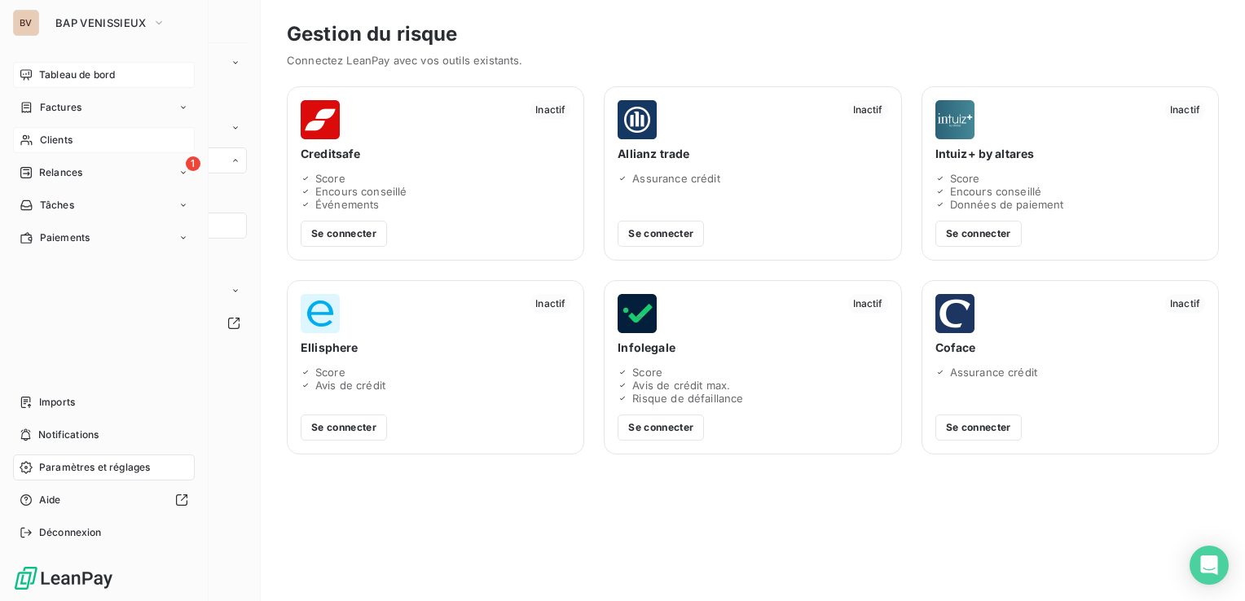
click at [50, 73] on span "Tableau de bord" at bounding box center [77, 75] width 76 height 15
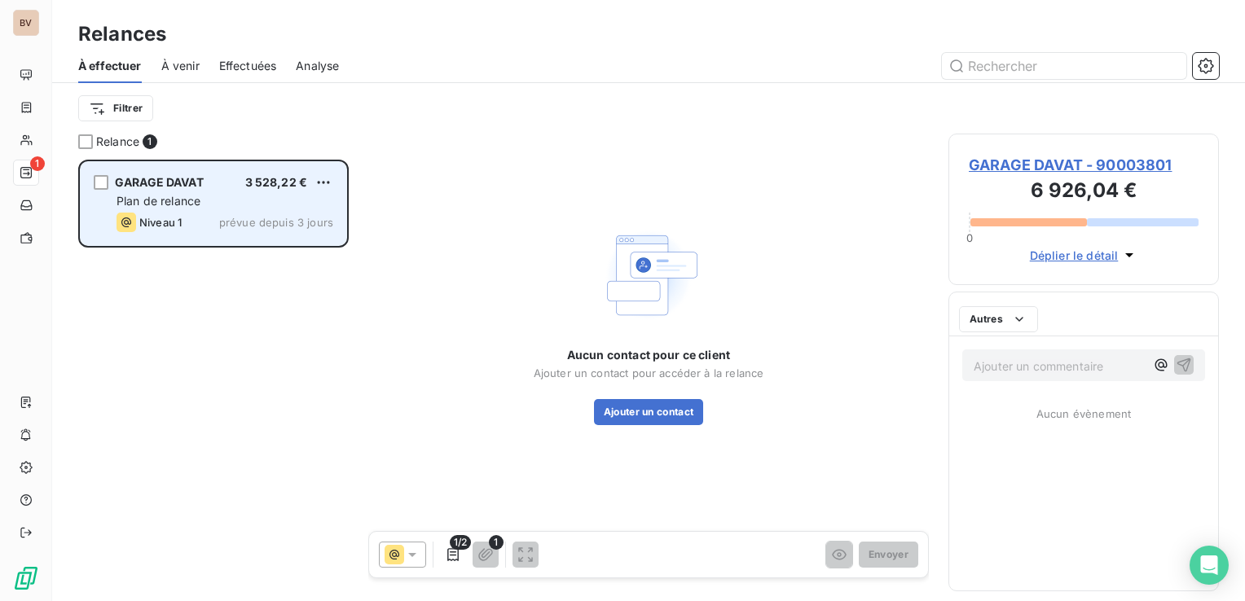
scroll to position [429, 257]
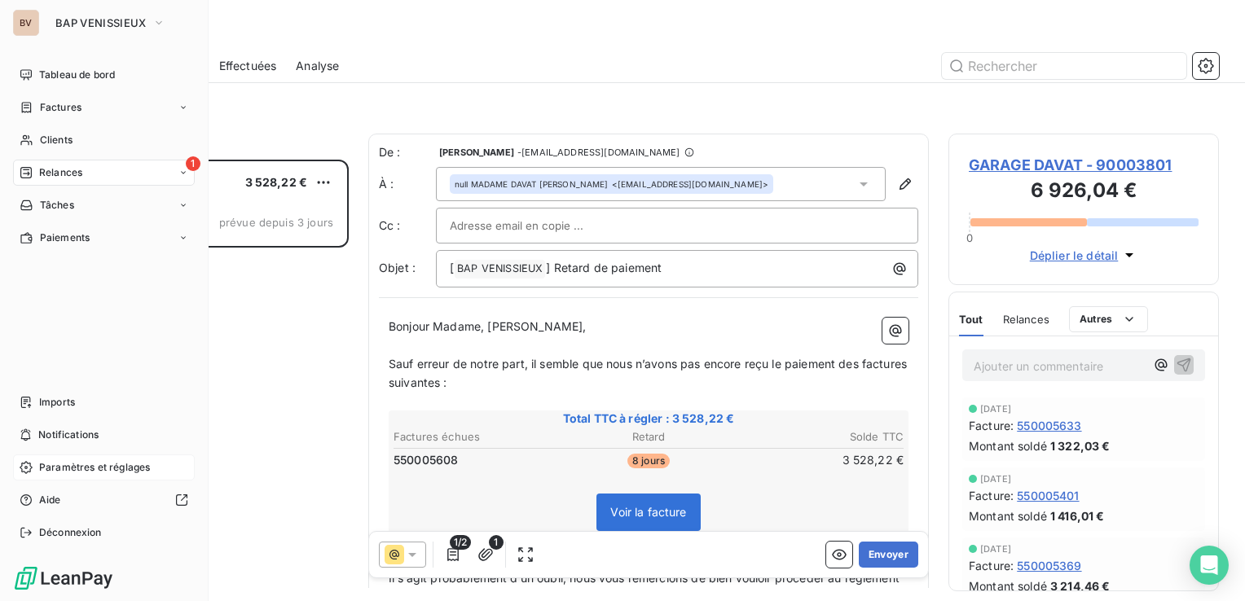
click at [73, 469] on span "Paramètres et réglages" at bounding box center [94, 467] width 111 height 15
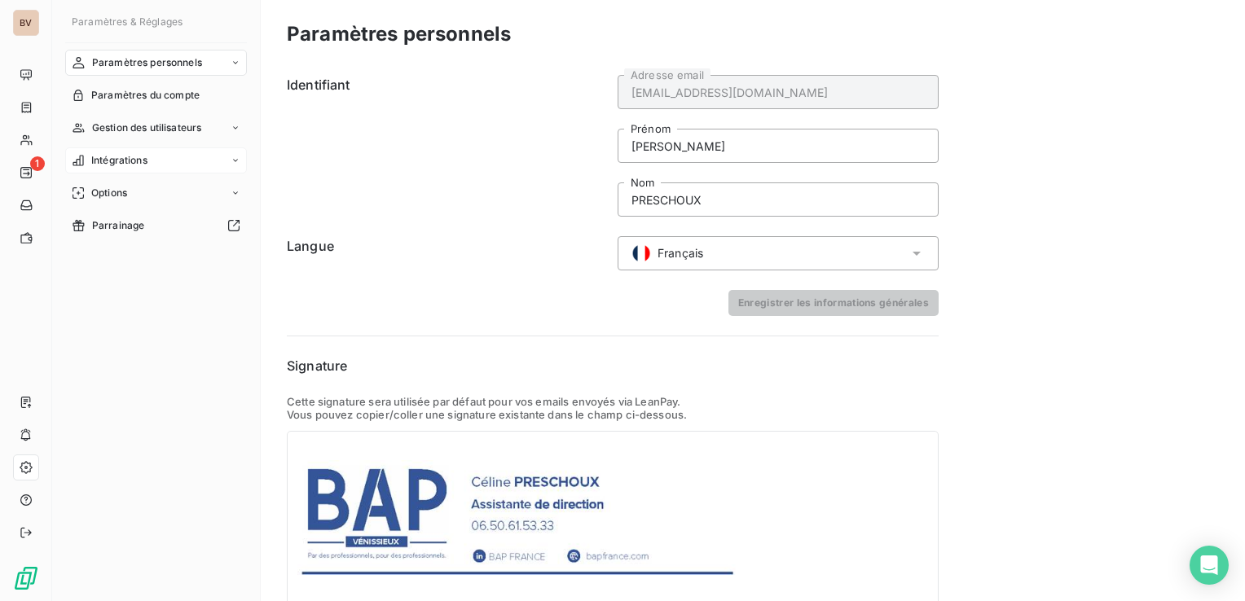
click at [222, 158] on div "Intégrations" at bounding box center [156, 160] width 182 height 26
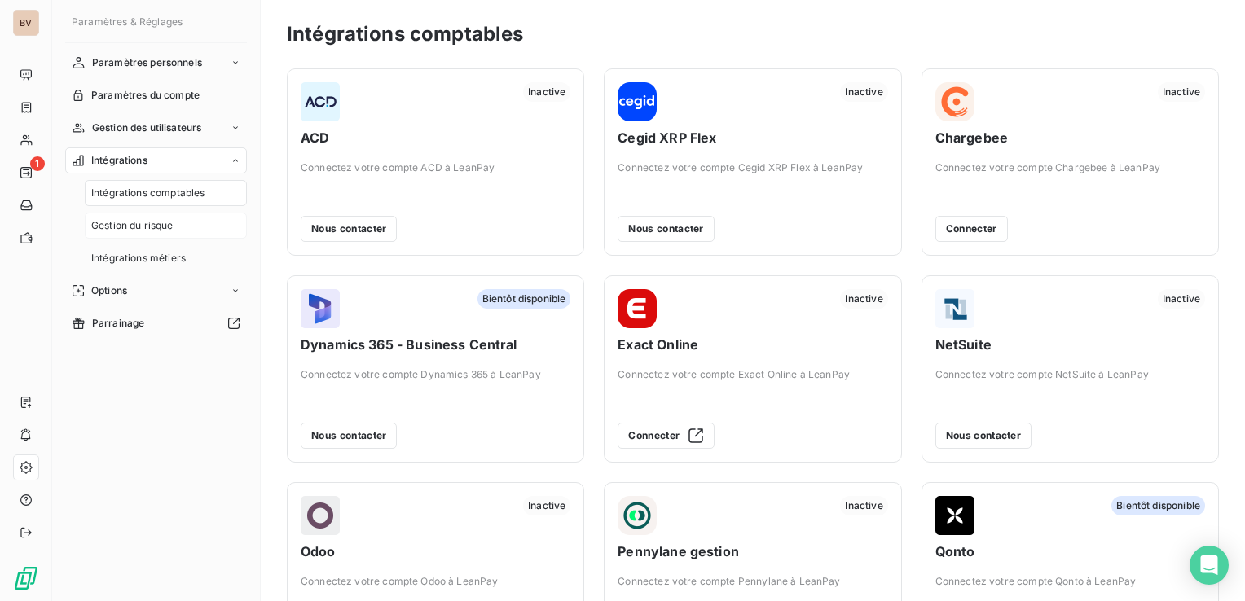
click at [137, 230] on span "Gestion du risque" at bounding box center [132, 225] width 82 height 15
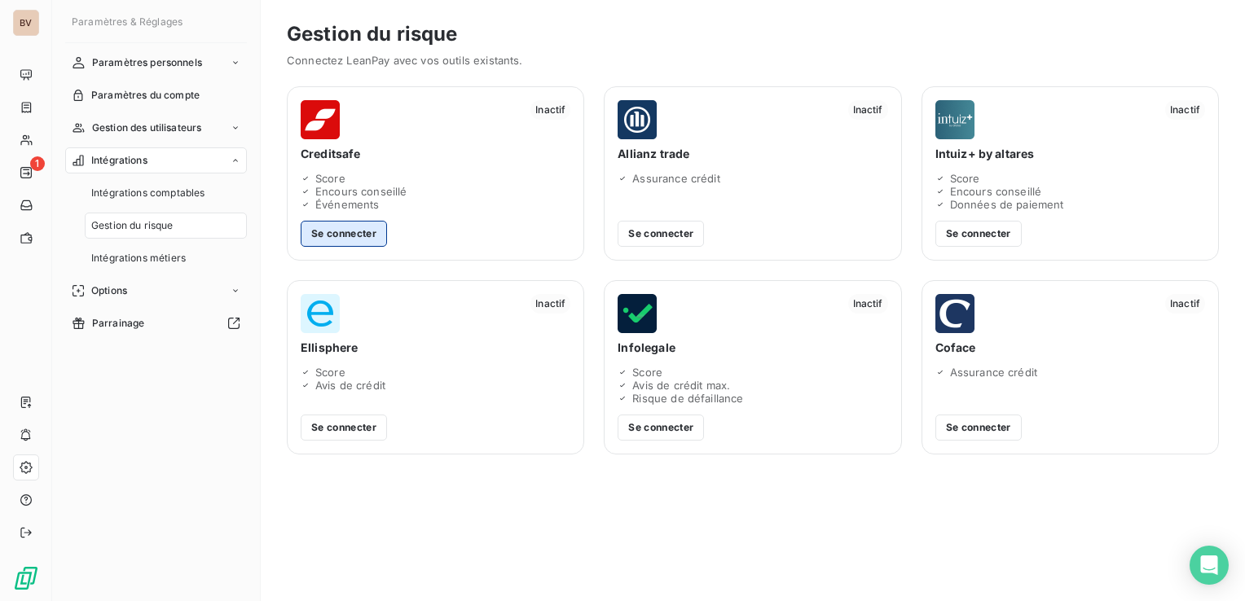
click at [345, 236] on button "Se connecter" at bounding box center [344, 234] width 86 height 26
type input "[EMAIL_ADDRESS][DOMAIN_NAME]"
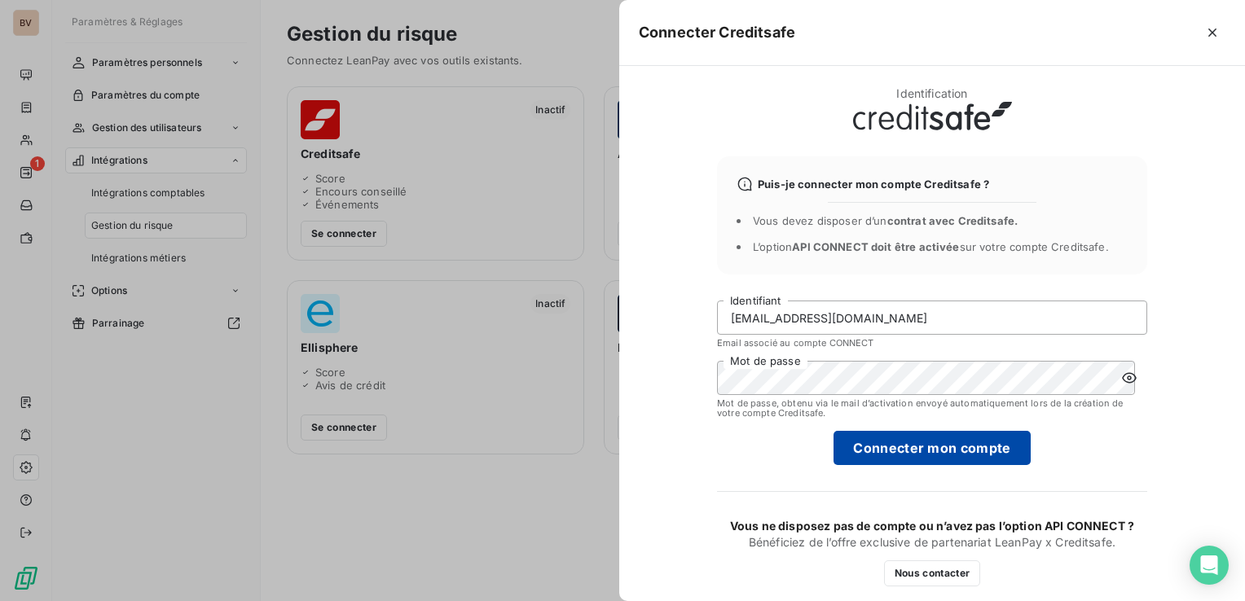
click at [906, 451] on button "Connecter mon compte" at bounding box center [931, 448] width 196 height 34
click at [913, 453] on button "Connecter mon compte" at bounding box center [931, 448] width 196 height 34
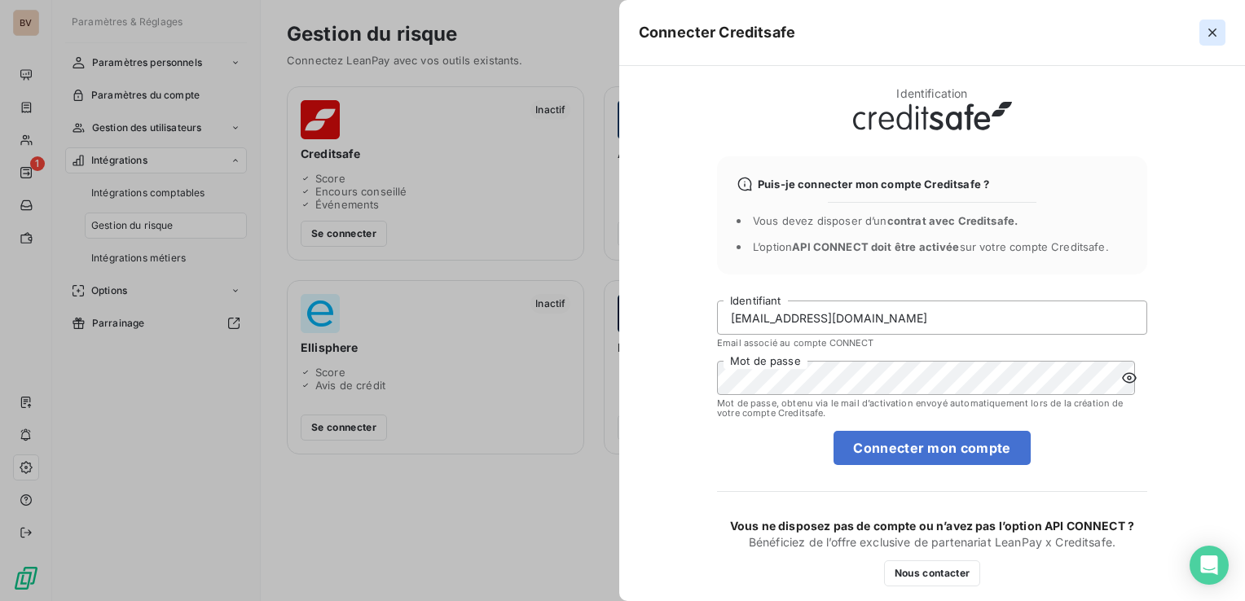
click at [1209, 34] on icon "button" at bounding box center [1212, 33] width 8 height 8
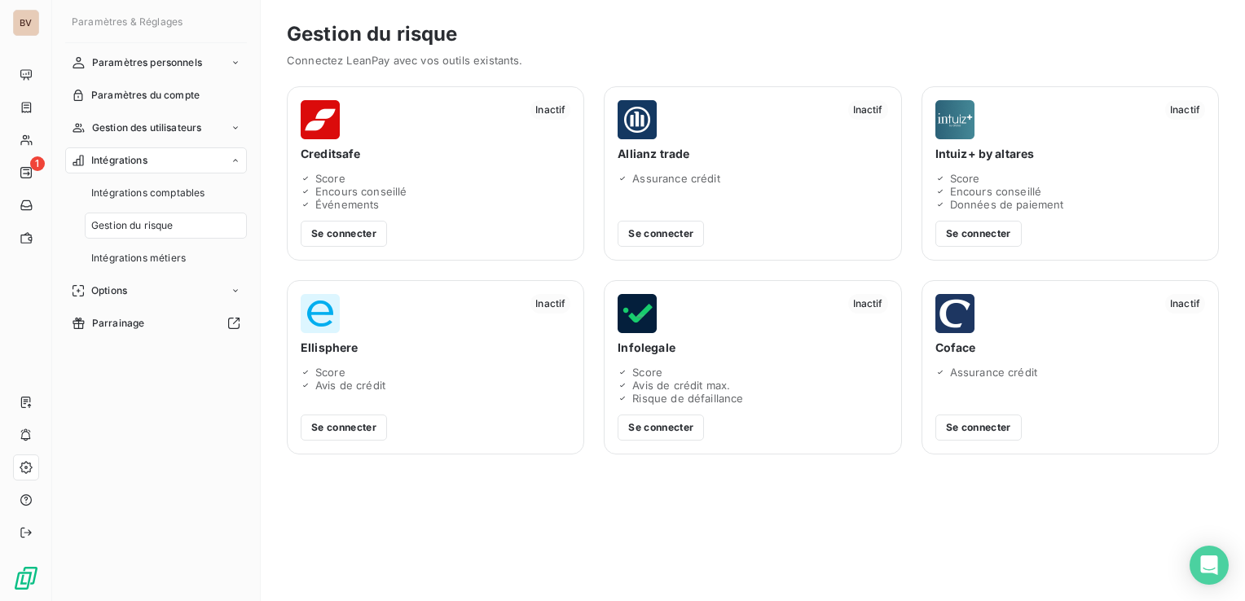
click at [132, 225] on span "Gestion du risque" at bounding box center [132, 225] width 82 height 15
